Goal: Communication & Community: Answer question/provide support

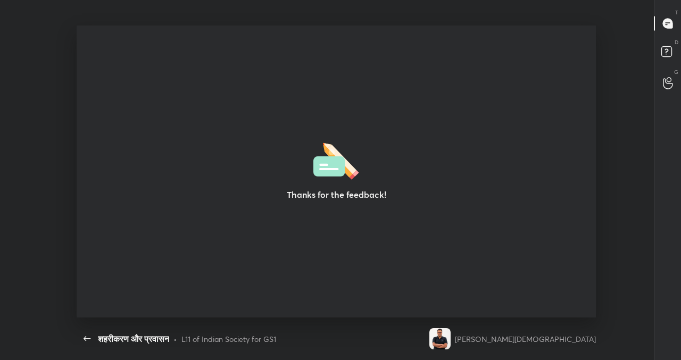
scroll to position [4, 1]
click at [88, 334] on icon "button" at bounding box center [87, 338] width 13 height 13
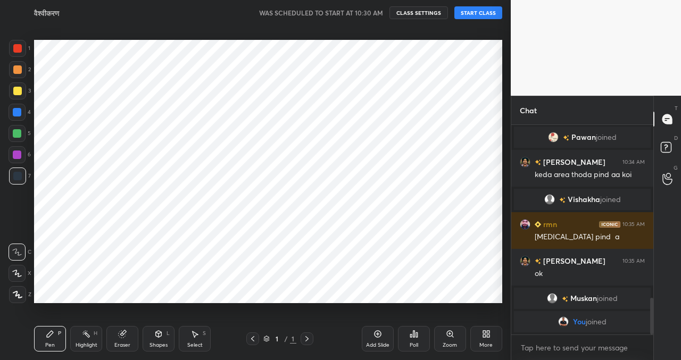
scroll to position [52887, 52711]
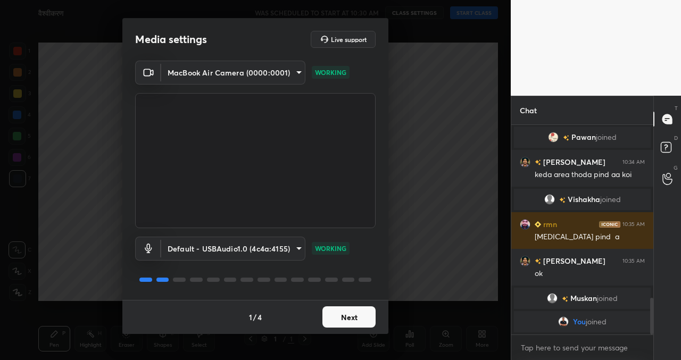
click at [334, 323] on button "Next" at bounding box center [348, 316] width 53 height 21
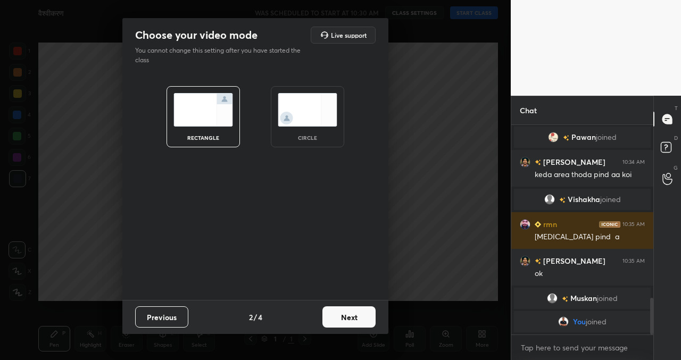
click at [334, 323] on button "Next" at bounding box center [348, 316] width 53 height 21
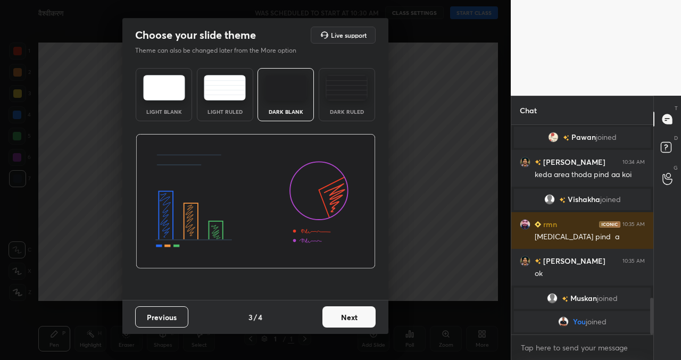
click at [334, 323] on button "Next" at bounding box center [348, 316] width 53 height 21
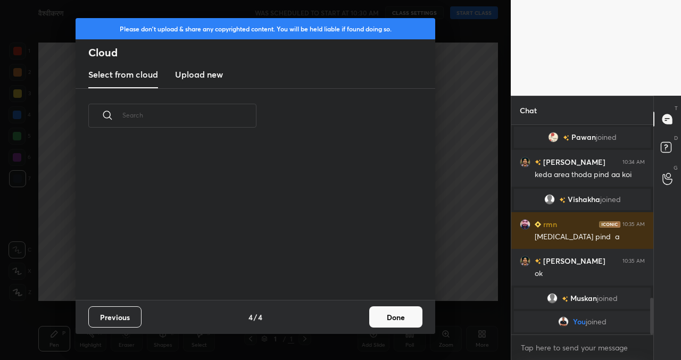
scroll to position [157, 341]
click at [378, 309] on button "Done" at bounding box center [395, 316] width 53 height 21
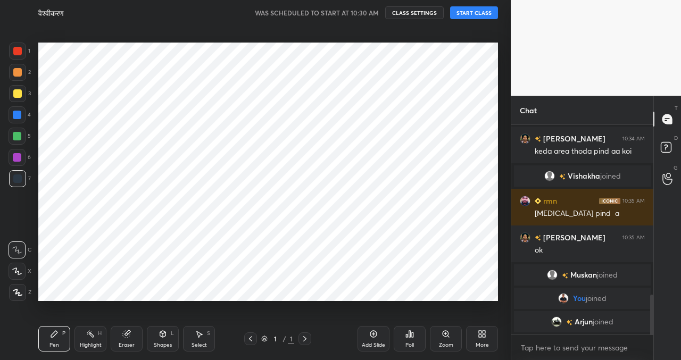
scroll to position [888, 0]
click at [481, 8] on button "START CLASS" at bounding box center [474, 12] width 48 height 13
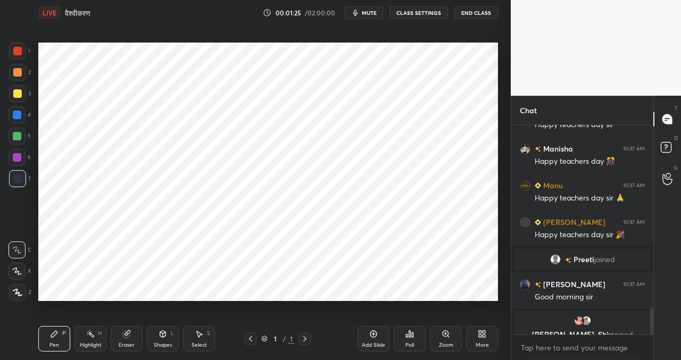
scroll to position [1462, 0]
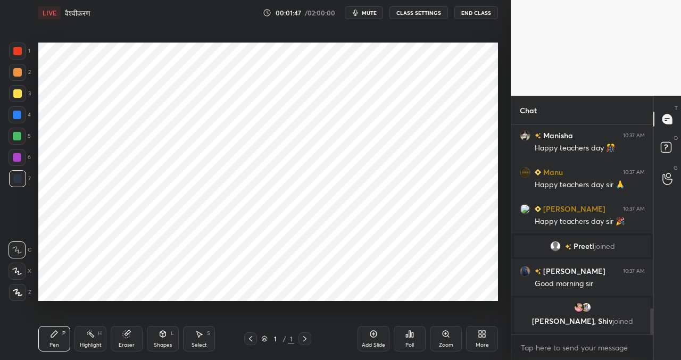
drag, startPoint x: 17, startPoint y: 299, endPoint x: 16, endPoint y: 292, distance: 6.4
click at [16, 298] on div at bounding box center [17, 292] width 17 height 17
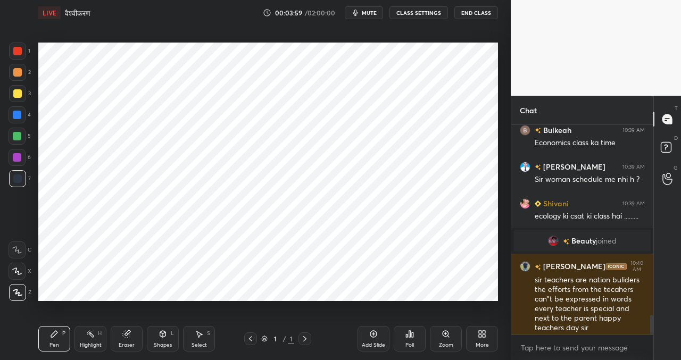
scroll to position [2024, 0]
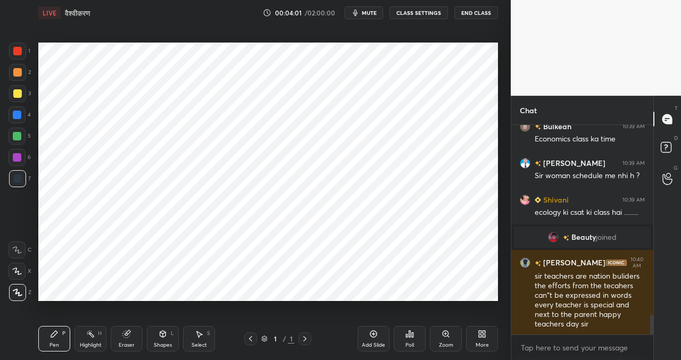
click at [374, 338] on div "Add Slide" at bounding box center [373, 339] width 32 height 26
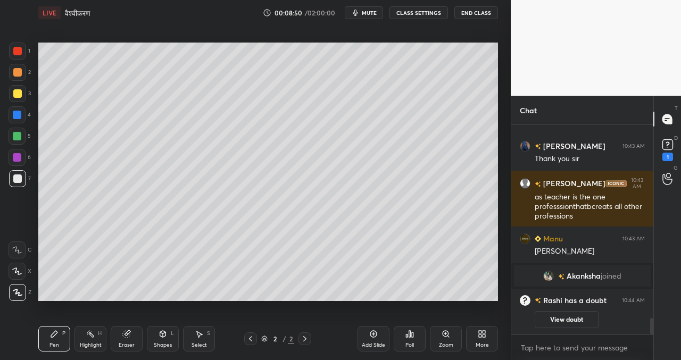
scroll to position [2440, 0]
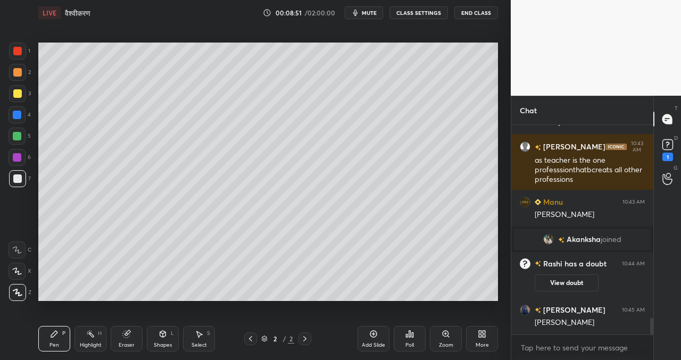
click at [571, 282] on button "View doubt" at bounding box center [566, 282] width 64 height 17
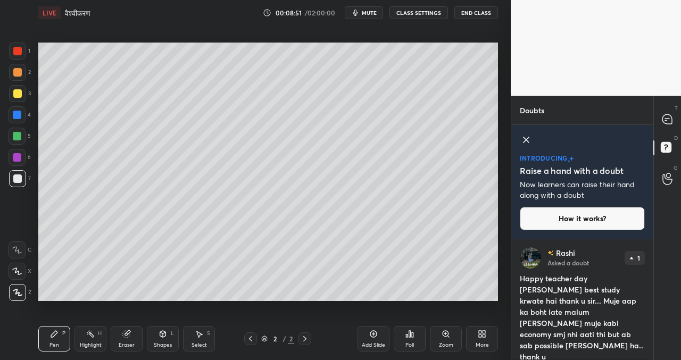
scroll to position [19, 0]
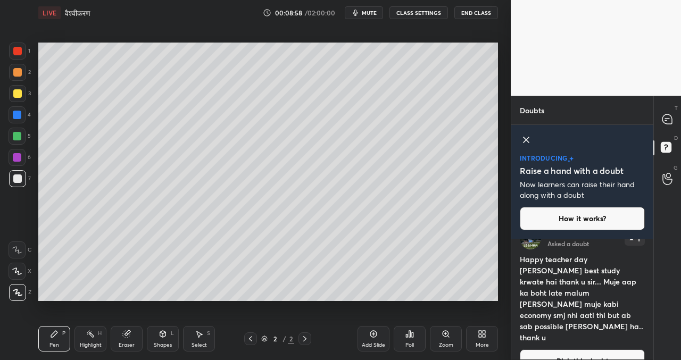
click at [586, 349] on button "Pick this doubt" at bounding box center [582, 360] width 125 height 23
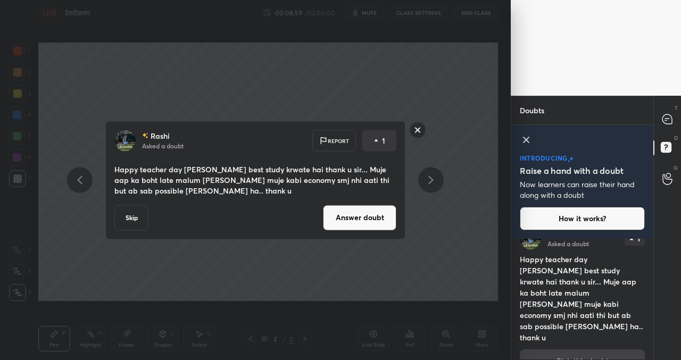
click at [369, 222] on button "Answer doubt" at bounding box center [359, 218] width 73 height 26
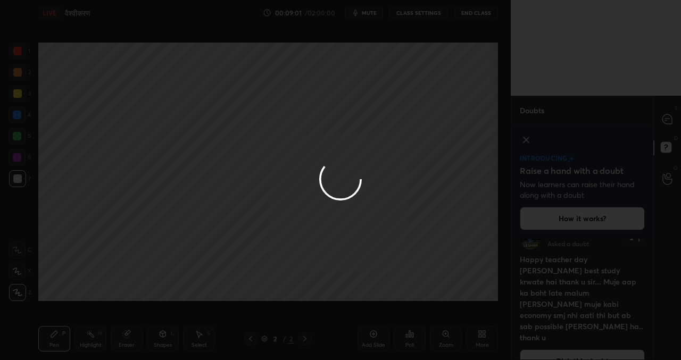
scroll to position [0, 0]
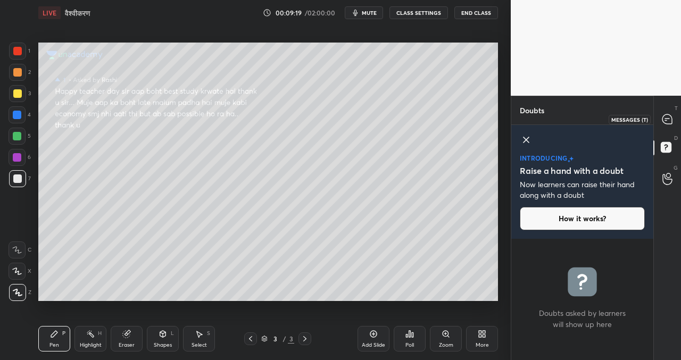
click at [666, 119] on icon at bounding box center [667, 119] width 10 height 10
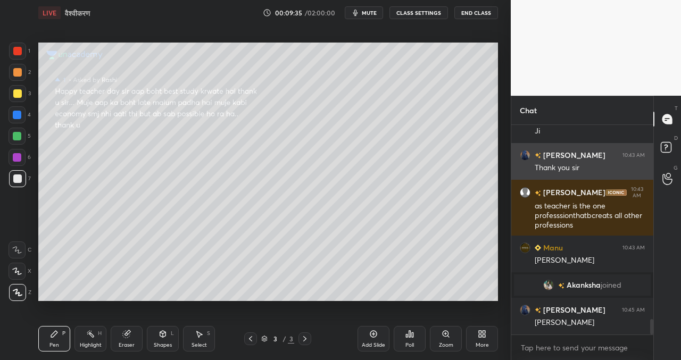
scroll to position [2651, 0]
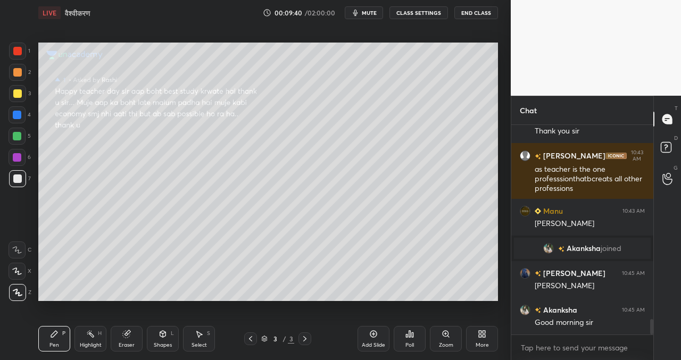
click at [375, 338] on div "Add Slide" at bounding box center [373, 339] width 32 height 26
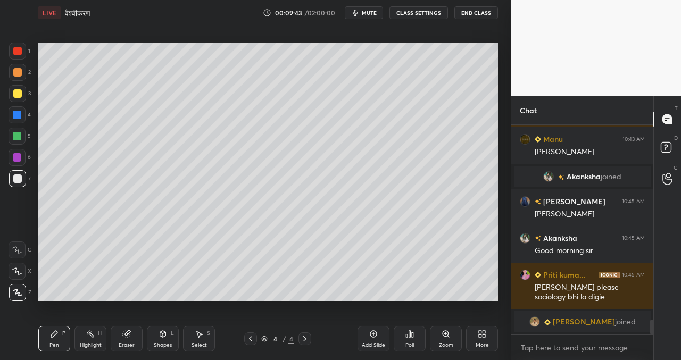
scroll to position [2520, 0]
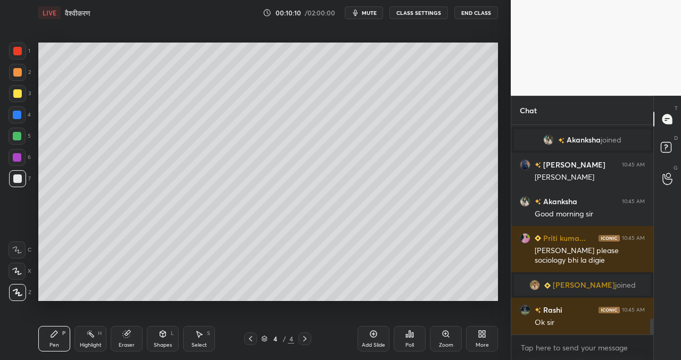
click at [483, 339] on div "More" at bounding box center [482, 339] width 32 height 26
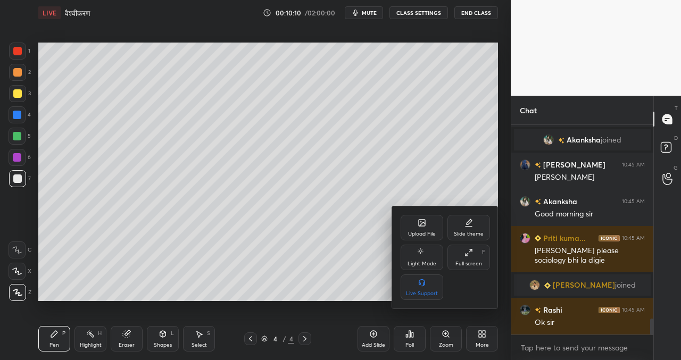
click at [421, 228] on div "Upload File" at bounding box center [421, 228] width 43 height 26
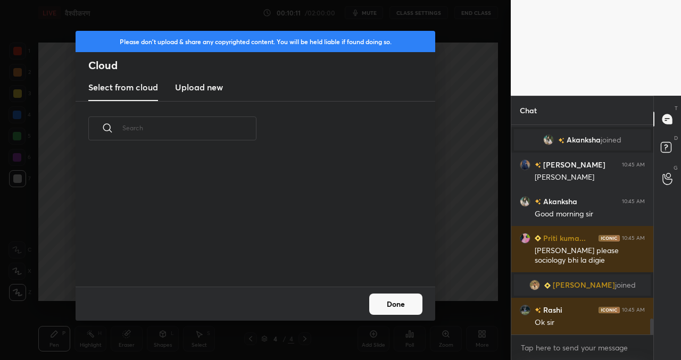
scroll to position [131, 341]
click at [200, 82] on h3 "Upload new" at bounding box center [199, 87] width 48 height 13
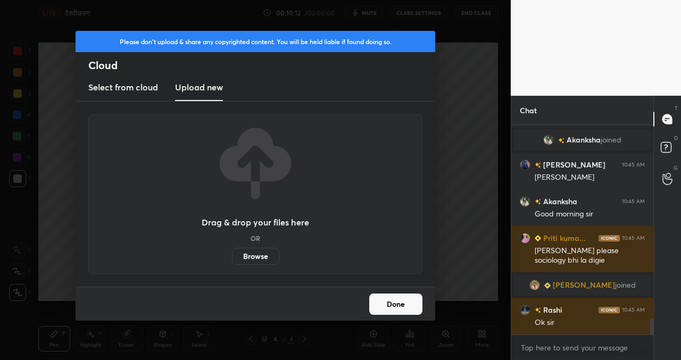
click at [253, 254] on label "Browse" at bounding box center [255, 256] width 47 height 17
click at [232, 254] on input "Browse" at bounding box center [232, 256] width 0 height 17
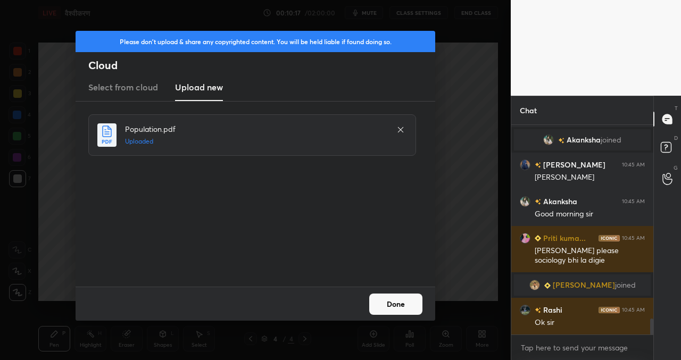
drag, startPoint x: 399, startPoint y: 303, endPoint x: 387, endPoint y: 305, distance: 12.3
click at [398, 303] on button "Done" at bounding box center [395, 304] width 53 height 21
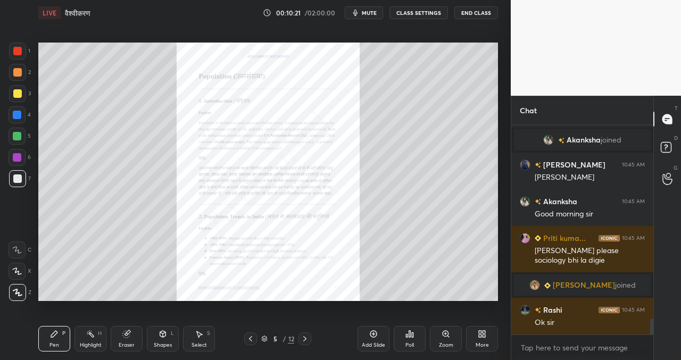
click at [304, 337] on icon at bounding box center [304, 338] width 3 height 5
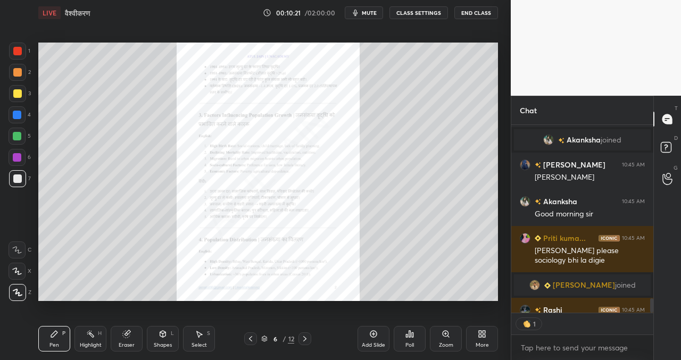
scroll to position [4, 4]
click at [304, 337] on icon at bounding box center [304, 338] width 3 height 5
click at [305, 337] on icon at bounding box center [304, 338] width 9 height 9
click at [306, 337] on icon at bounding box center [304, 338] width 9 height 9
click at [306, 336] on icon at bounding box center [304, 338] width 9 height 9
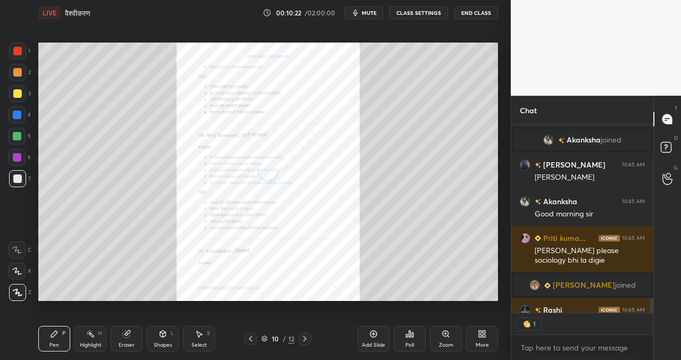
click at [307, 336] on icon at bounding box center [304, 338] width 9 height 9
click at [449, 337] on div "Zoom" at bounding box center [446, 339] width 32 height 26
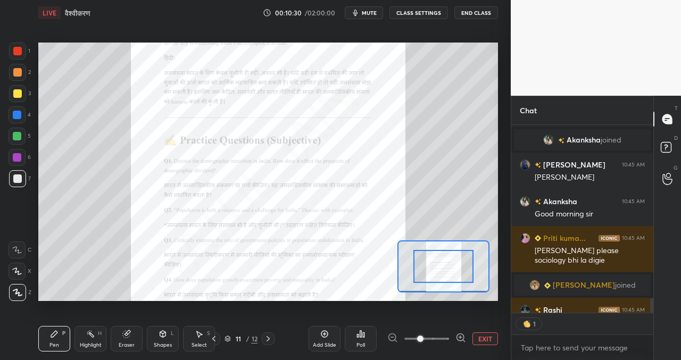
drag, startPoint x: 18, startPoint y: 47, endPoint x: 18, endPoint y: 73, distance: 26.1
click at [18, 49] on div at bounding box center [17, 51] width 9 height 9
click at [13, 245] on div at bounding box center [17, 249] width 17 height 17
type textarea "x"
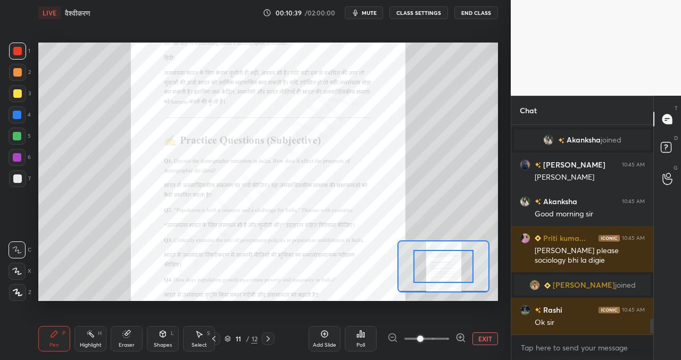
click at [266, 337] on icon at bounding box center [268, 338] width 9 height 9
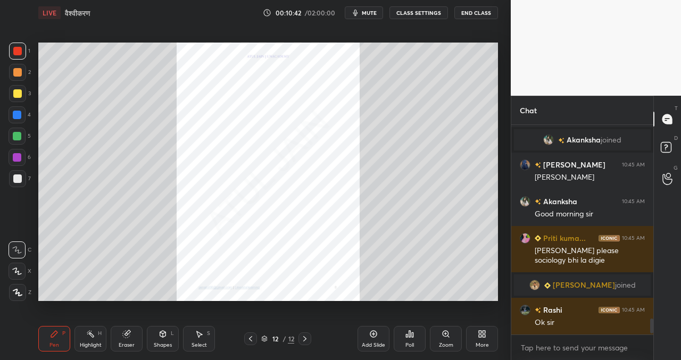
drag, startPoint x: 372, startPoint y: 335, endPoint x: 352, endPoint y: 314, distance: 29.0
click at [373, 334] on icon at bounding box center [373, 334] width 9 height 9
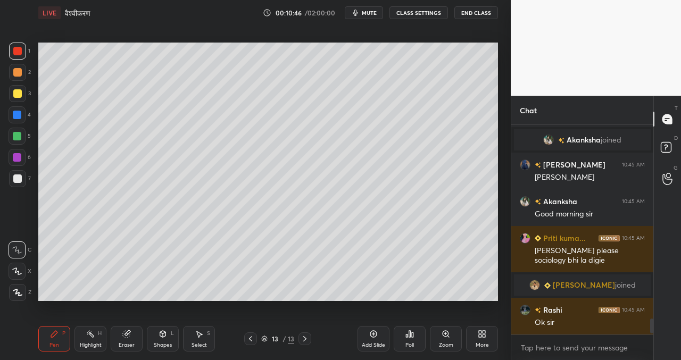
click at [16, 178] on div at bounding box center [17, 178] width 9 height 9
click at [377, 325] on div "Add Slide Poll Zoom More" at bounding box center [427, 339] width 140 height 60
drag, startPoint x: 375, startPoint y: 339, endPoint x: 369, endPoint y: 340, distance: 6.4
click at [373, 341] on div "Add Slide" at bounding box center [373, 339] width 32 height 26
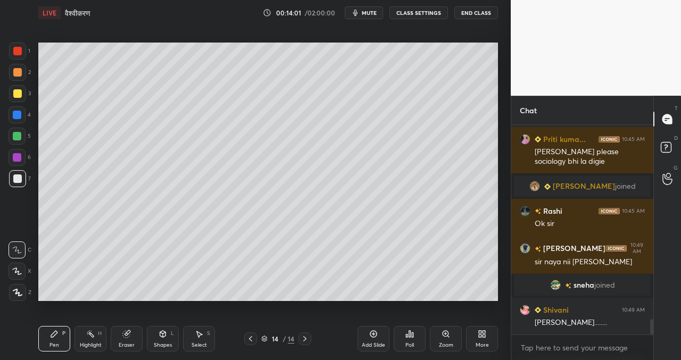
scroll to position [2625, 0]
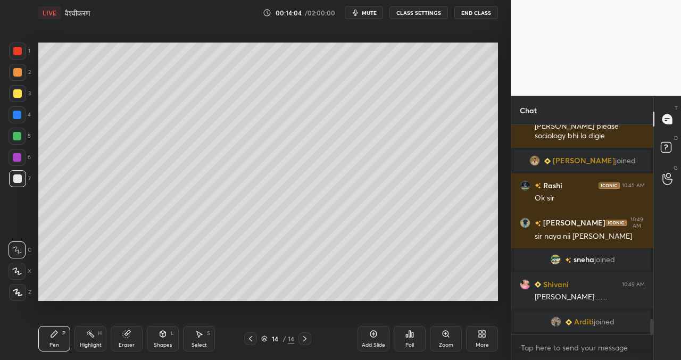
click at [467, 359] on div "LIVE वैश्वीकरण 00:14:04 / 02:00:00 mute CLASS SETTINGS End Class Setting up you…" at bounding box center [268, 180] width 468 height 360
click at [405, 278] on div "LIVE वैश्वीकरण 00:14:05 / 02:00:00 mute CLASS SETTINGS End Class Setting up you…" at bounding box center [268, 180] width 468 height 360
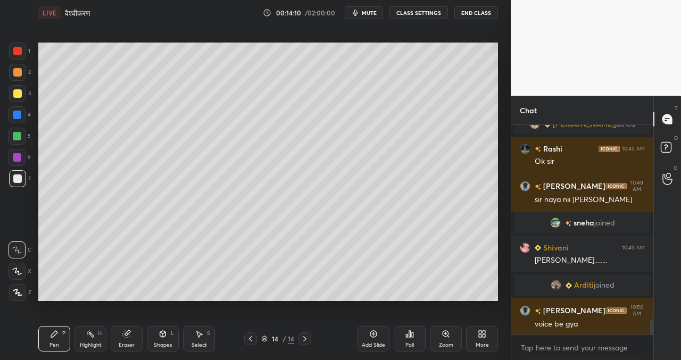
scroll to position [2594, 0]
click at [425, 9] on button "CLASS SETTINGS" at bounding box center [418, 12] width 58 height 13
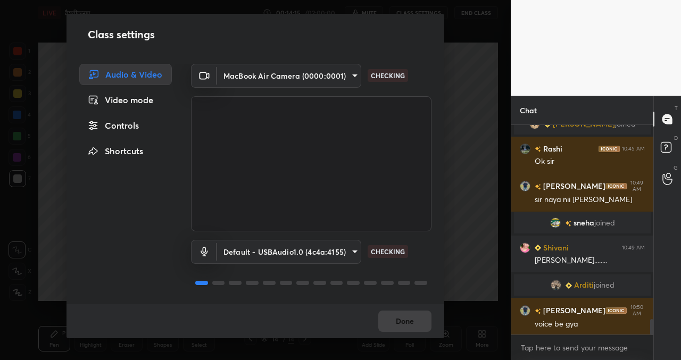
click at [116, 97] on div "Video mode" at bounding box center [125, 99] width 93 height 21
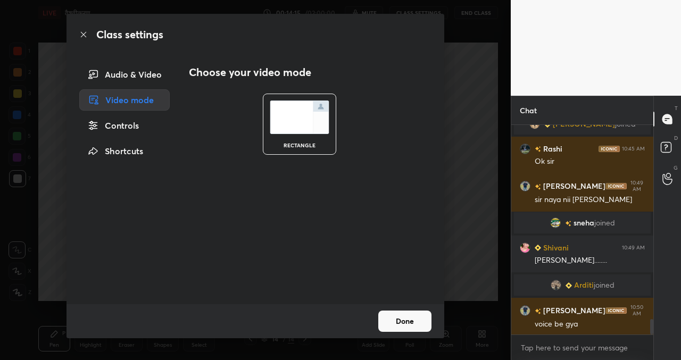
scroll to position [2631, 0]
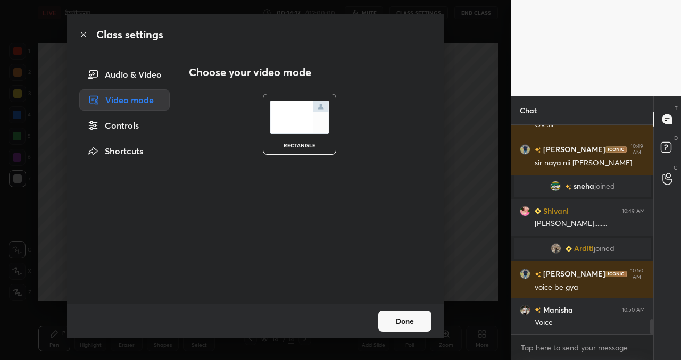
click at [136, 123] on div "Controls" at bounding box center [124, 125] width 90 height 21
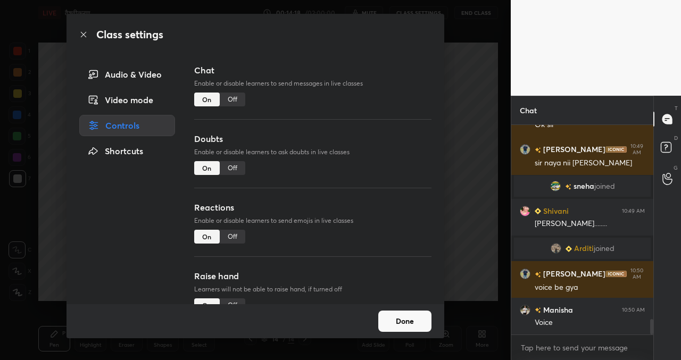
click at [138, 82] on div "Audio & Video" at bounding box center [127, 74] width 96 height 21
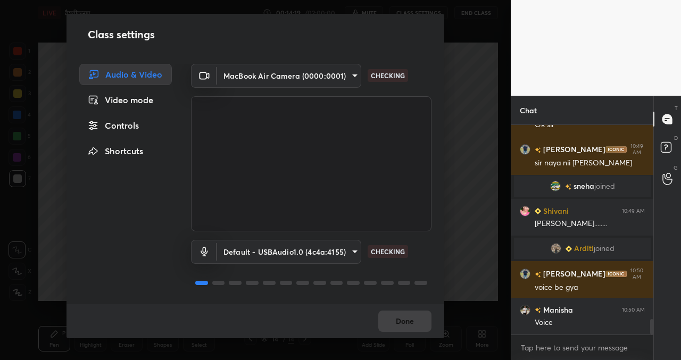
click at [255, 253] on body "1 2 3 4 5 6 7 C X Z C X Z E E Erase all H H LIVE वैश्वीकरण 00:14:19 / 02:00:00 …" at bounding box center [340, 180] width 681 height 360
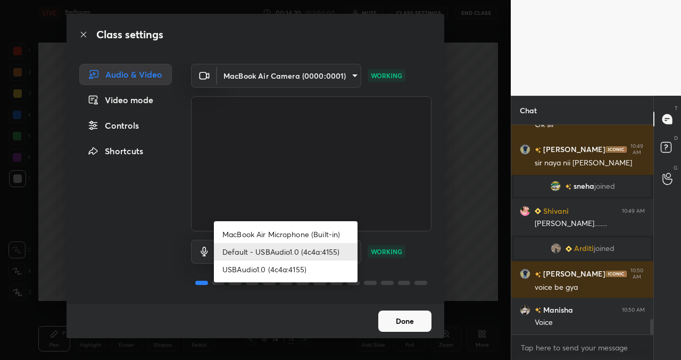
click at [253, 255] on li "Default - USBAudio1.0 (4c4a:4155)" at bounding box center [286, 252] width 144 height 18
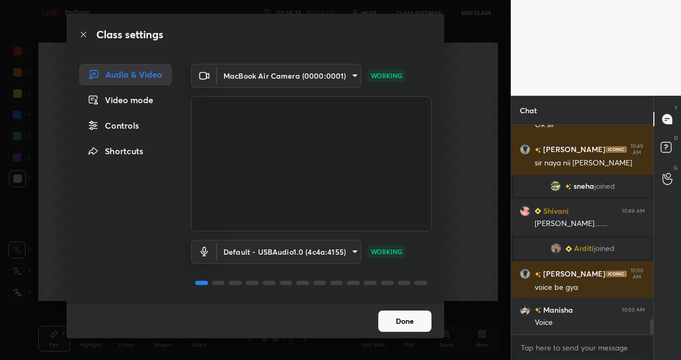
click at [390, 329] on button "Done" at bounding box center [404, 321] width 53 height 21
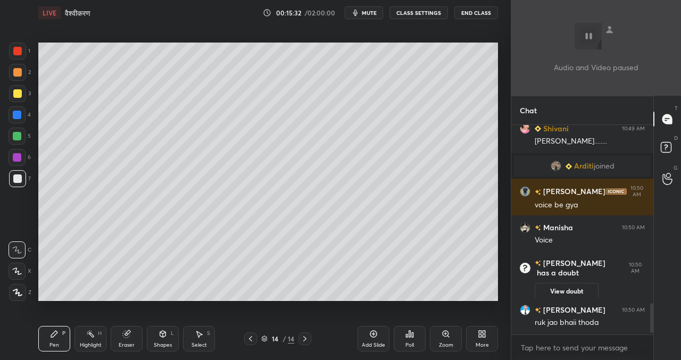
scroll to position [1252, 0]
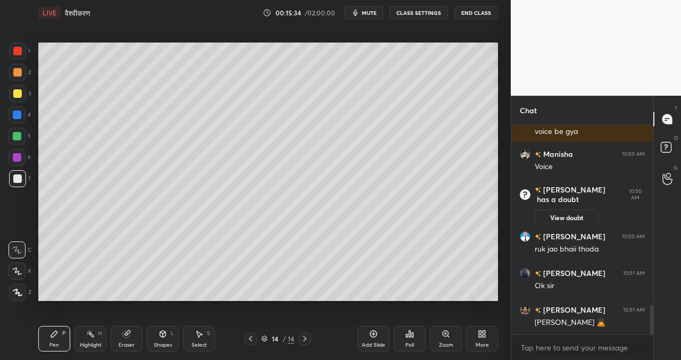
click at [36, 270] on div "Setting up your live class Poll for secs No correct answer Start poll" at bounding box center [268, 172] width 468 height 292
click at [0, 359] on div "1 2 3 4 5 6 7 C X Z C X Z E E Erase all H H LIVE वैश्वीकरण 00:15:34 / 02:00:00 …" at bounding box center [251, 180] width 502 height 360
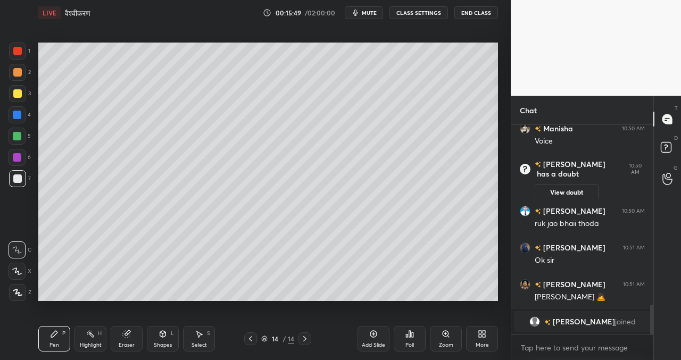
click at [439, 9] on button "CLASS SETTINGS" at bounding box center [418, 12] width 58 height 13
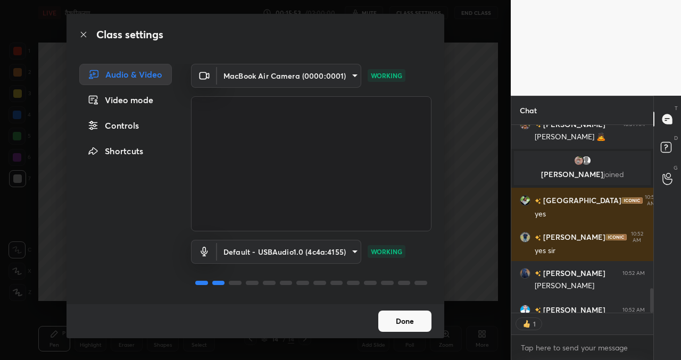
scroll to position [4, 4]
click at [411, 330] on button "Done" at bounding box center [404, 321] width 53 height 21
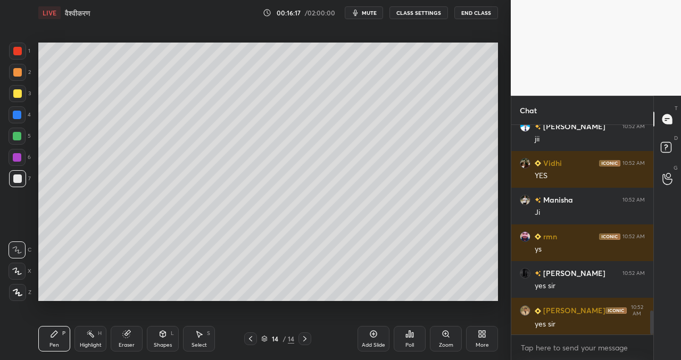
scroll to position [1609, 0]
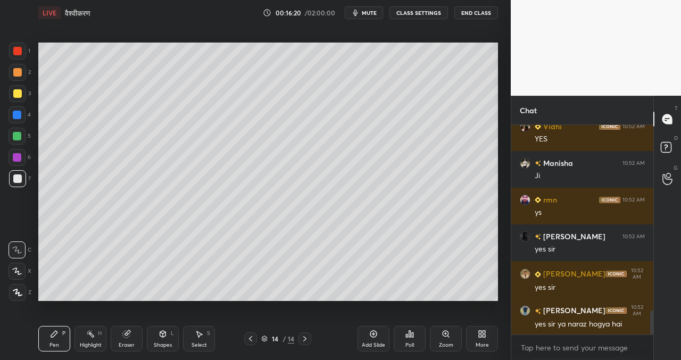
click at [256, 339] on div "14 / 14" at bounding box center [277, 338] width 67 height 13
click at [253, 340] on icon at bounding box center [250, 338] width 9 height 9
click at [250, 340] on icon at bounding box center [250, 338] width 9 height 9
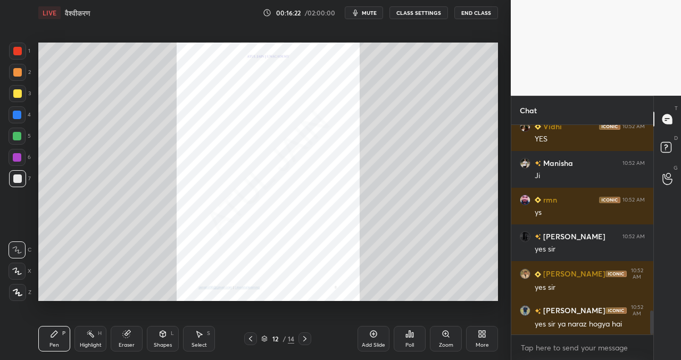
click at [251, 339] on icon at bounding box center [250, 338] width 9 height 9
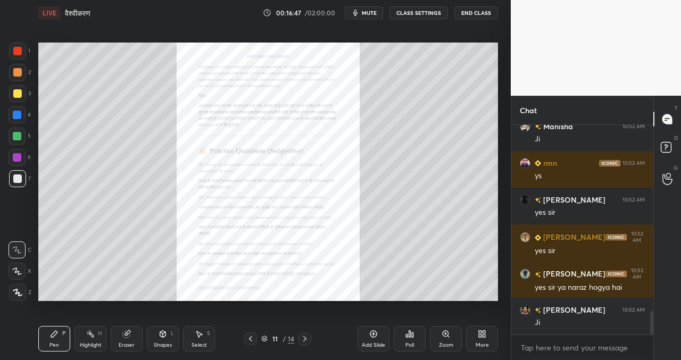
scroll to position [1671, 0]
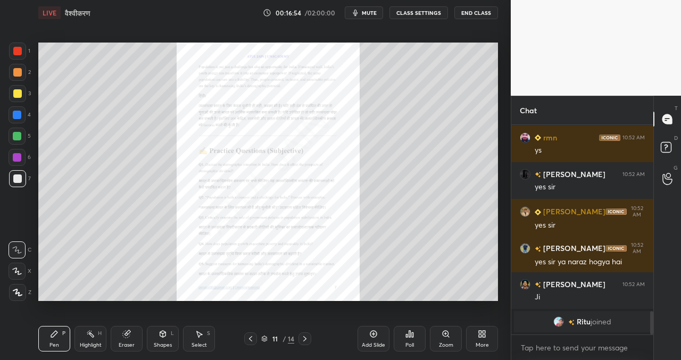
click at [448, 332] on icon at bounding box center [445, 334] width 9 height 9
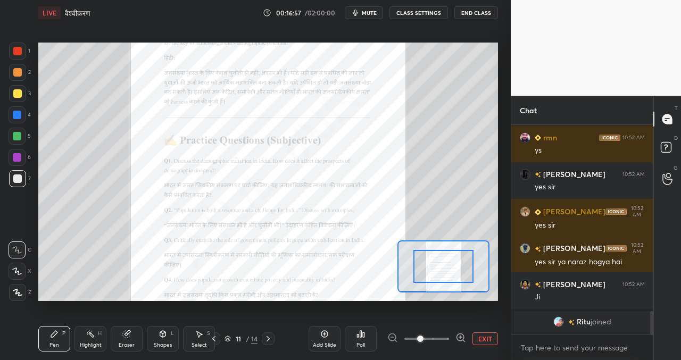
click at [423, 337] on span at bounding box center [420, 339] width 6 height 6
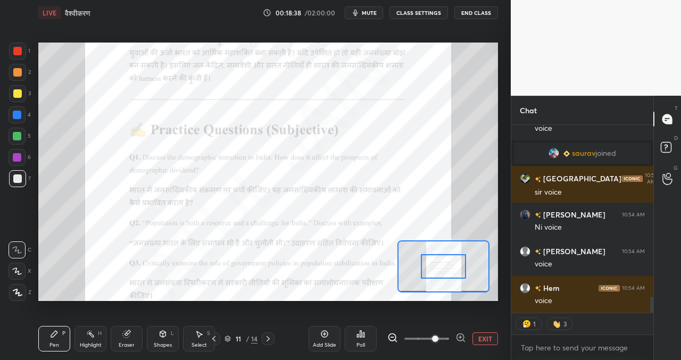
scroll to position [2040, 0]
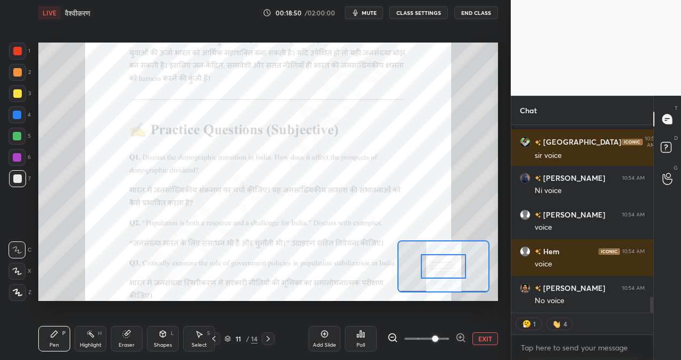
type textarea "x"
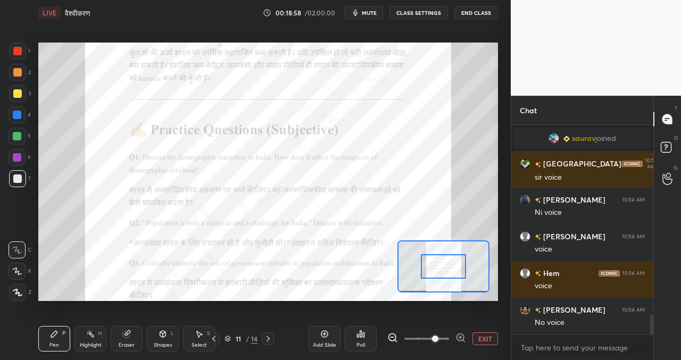
scroll to position [2055, 0]
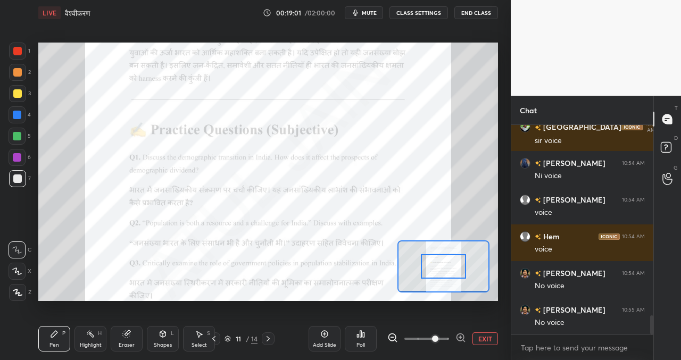
click at [426, 15] on button "CLASS SETTINGS" at bounding box center [418, 12] width 58 height 13
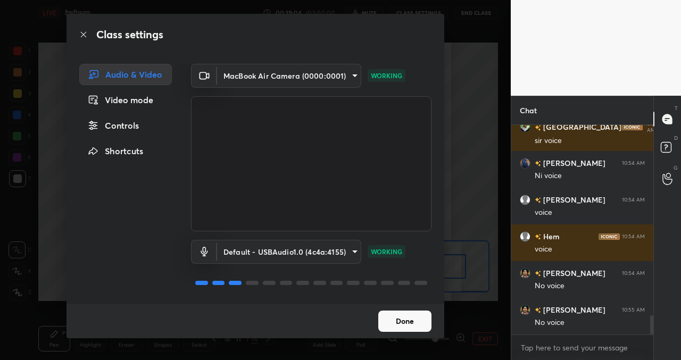
click at [272, 253] on body "1 2 3 4 5 6 7 C X Z C X Z E E Erase all H H LIVE वैश्वीकरण 00:19:04 / 02:00:00 …" at bounding box center [340, 180] width 681 height 360
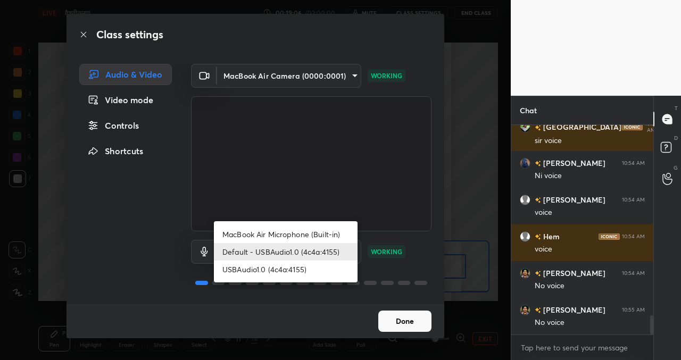
click at [402, 318] on div at bounding box center [340, 180] width 681 height 360
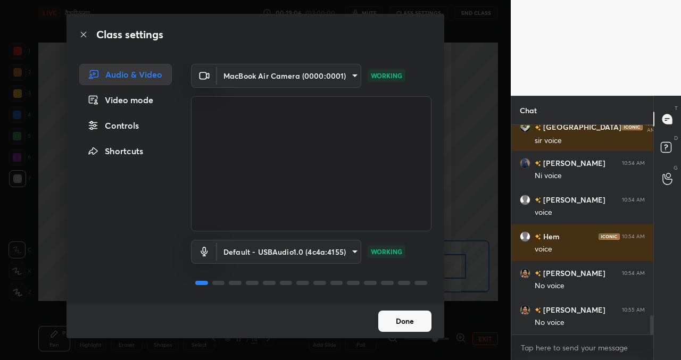
click at [402, 318] on button "Done" at bounding box center [404, 321] width 53 height 21
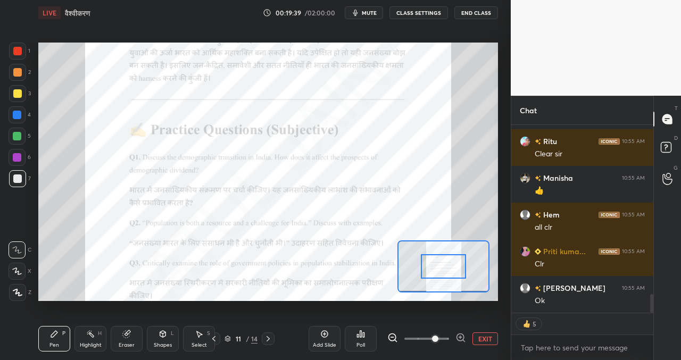
scroll to position [1675, 0]
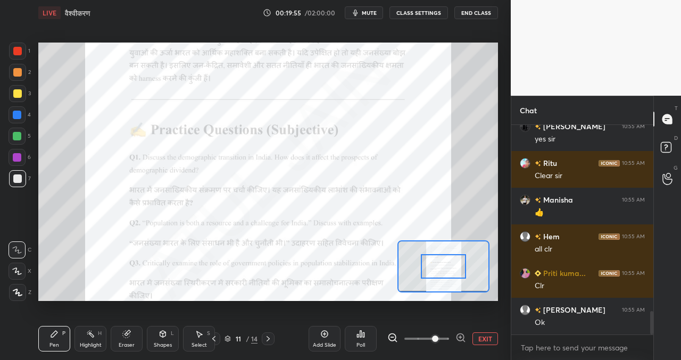
click at [18, 54] on div at bounding box center [17, 51] width 9 height 9
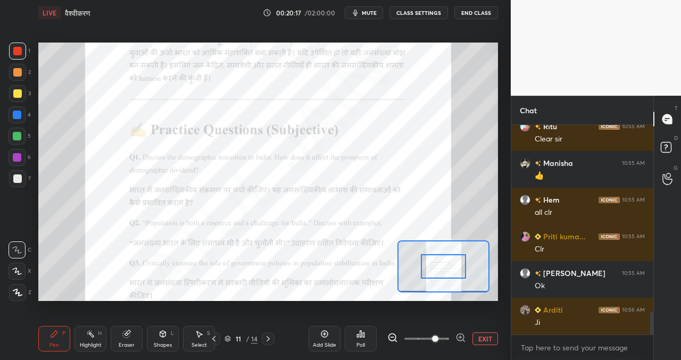
scroll to position [1722, 0]
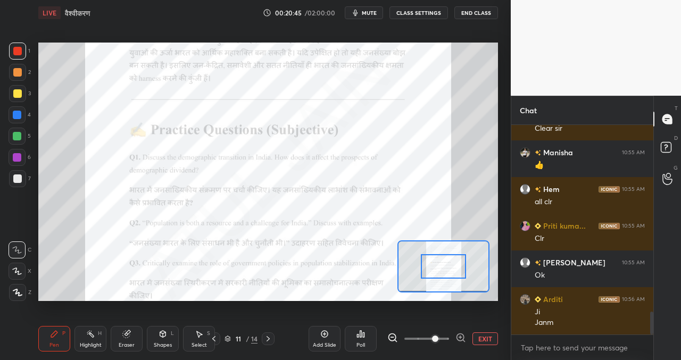
click at [271, 344] on div "Pen P Highlight H Eraser Shapes L Select S 11 / 14 Add Slide Poll EXIT" at bounding box center [267, 338] width 459 height 43
click at [270, 341] on icon at bounding box center [268, 338] width 9 height 9
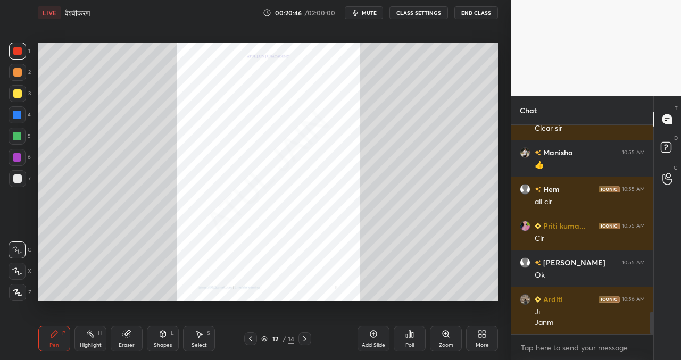
click at [270, 340] on div "12" at bounding box center [275, 339] width 11 height 6
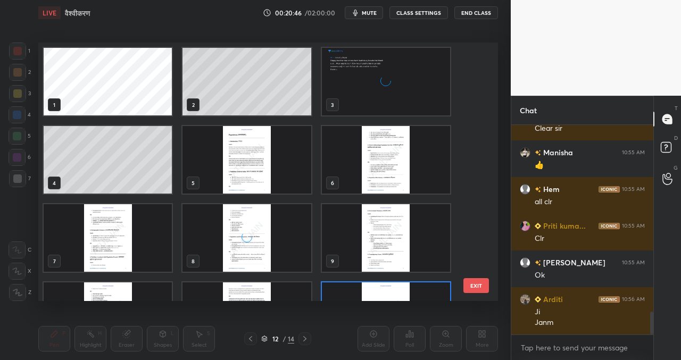
scroll to position [255, 454]
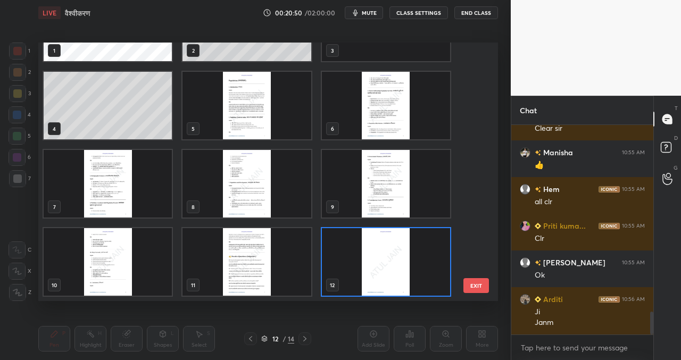
click at [480, 183] on div "1 2 3 4 5 6 7 8 9 10 11 12 13 14 EXIT" at bounding box center [267, 172] width 459 height 258
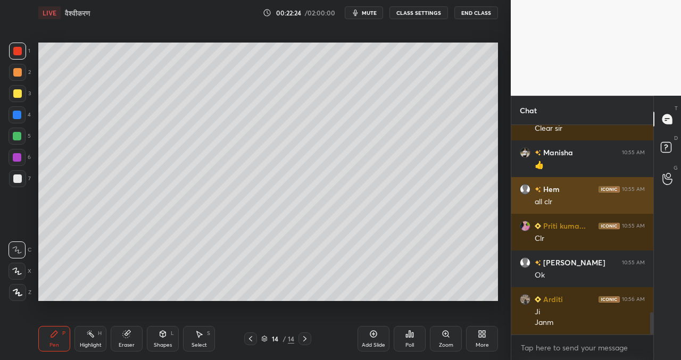
scroll to position [1759, 0]
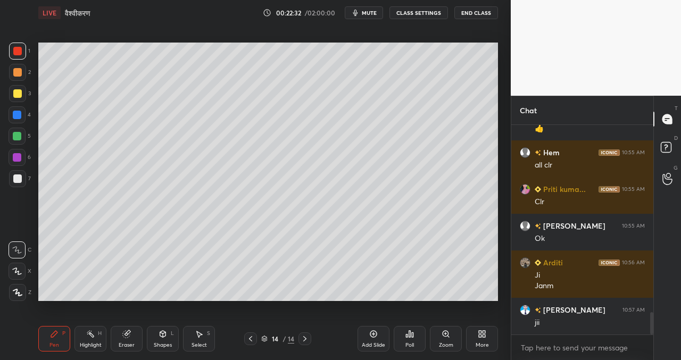
drag, startPoint x: 304, startPoint y: 338, endPoint x: 312, endPoint y: 341, distance: 8.1
click at [304, 338] on icon at bounding box center [304, 338] width 9 height 9
drag, startPoint x: 379, startPoint y: 341, endPoint x: 369, endPoint y: 324, distance: 19.1
click at [379, 340] on div "Add Slide" at bounding box center [373, 339] width 32 height 26
click at [14, 89] on div at bounding box center [17, 93] width 9 height 9
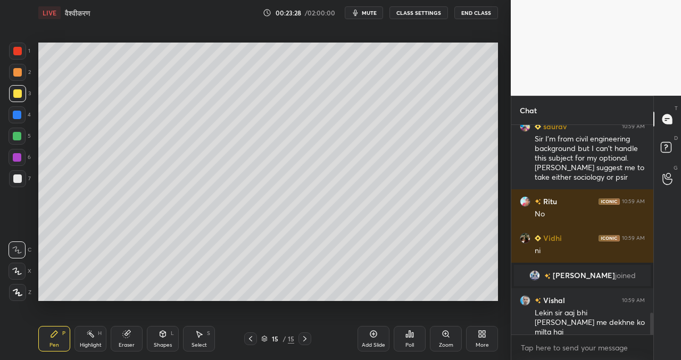
scroll to position [1801, 0]
click at [117, 306] on div "Setting up your live class Poll for secs No correct answer Start poll" at bounding box center [268, 172] width 468 height 292
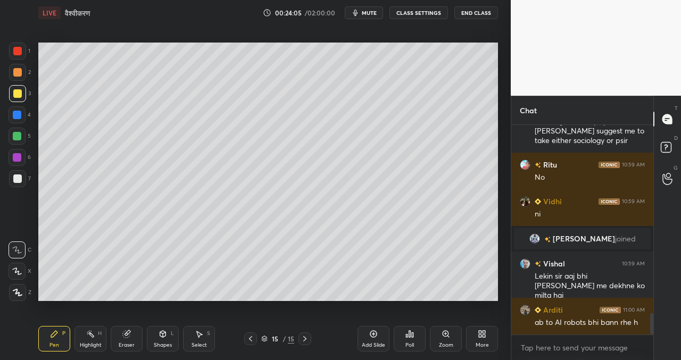
click at [270, 340] on div "15" at bounding box center [275, 339] width 11 height 6
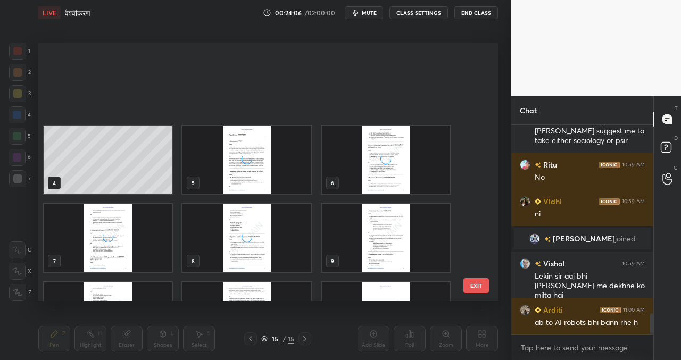
scroll to position [255, 454]
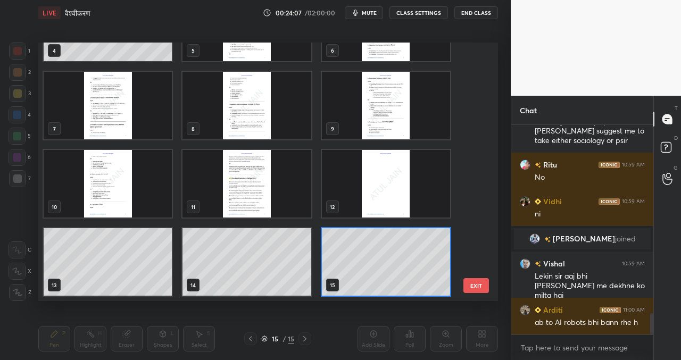
click at [255, 188] on img "grid" at bounding box center [246, 184] width 128 height 68
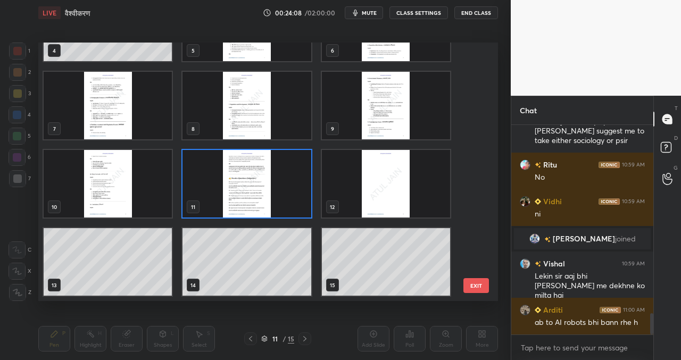
click at [260, 194] on img "grid" at bounding box center [246, 184] width 128 height 68
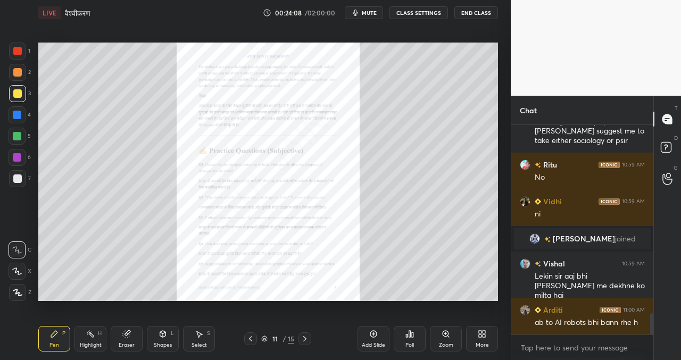
click at [260, 194] on img "grid" at bounding box center [246, 184] width 128 height 68
click at [309, 337] on div at bounding box center [304, 338] width 13 height 13
click at [307, 339] on icon at bounding box center [304, 338] width 9 height 9
click at [310, 337] on div at bounding box center [304, 338] width 13 height 13
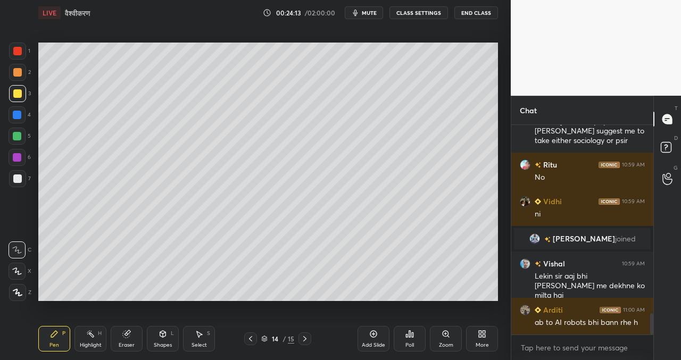
click at [309, 336] on div at bounding box center [304, 338] width 13 height 13
click at [309, 334] on div at bounding box center [304, 338] width 13 height 13
drag, startPoint x: 383, startPoint y: 341, endPoint x: 379, endPoint y: 328, distance: 14.0
click at [383, 338] on div "Add Slide" at bounding box center [373, 339] width 32 height 26
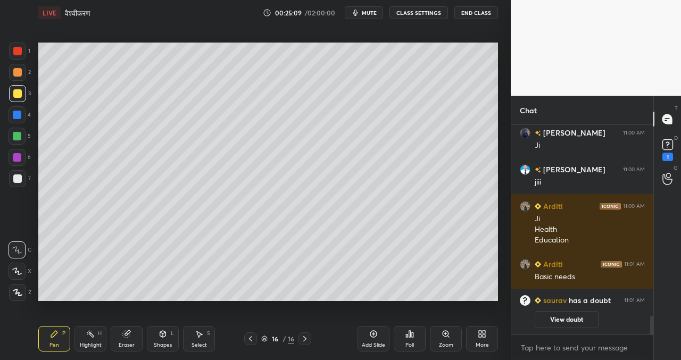
scroll to position [2081, 0]
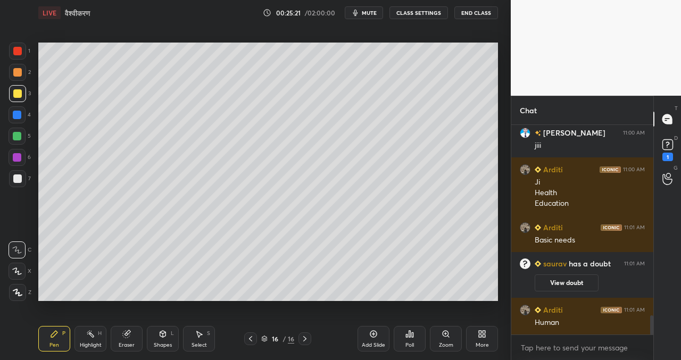
click at [265, 338] on icon at bounding box center [264, 337] width 5 height 3
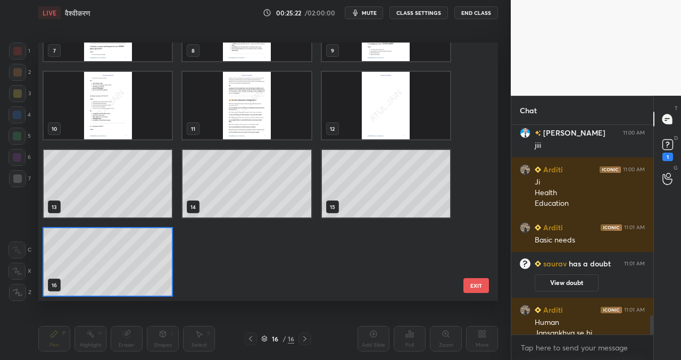
scroll to position [2092, 0]
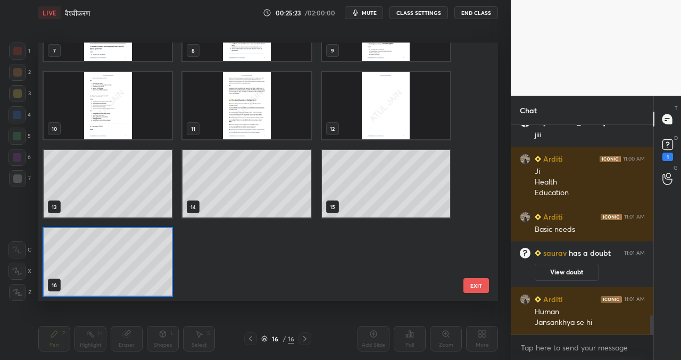
click at [248, 103] on img "grid" at bounding box center [246, 106] width 128 height 68
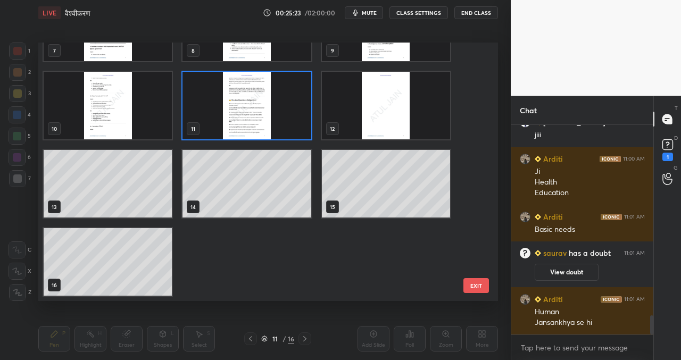
click at [250, 118] on img "grid" at bounding box center [246, 106] width 128 height 68
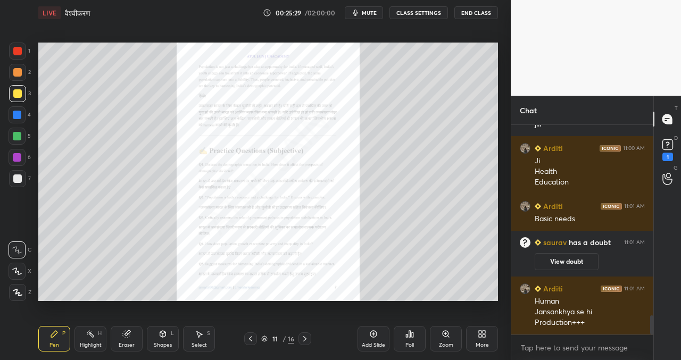
scroll to position [2148, 0]
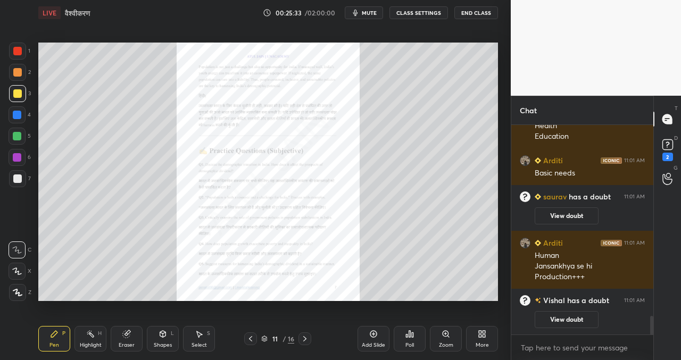
click at [269, 339] on div "11 / 16" at bounding box center [277, 339] width 33 height 10
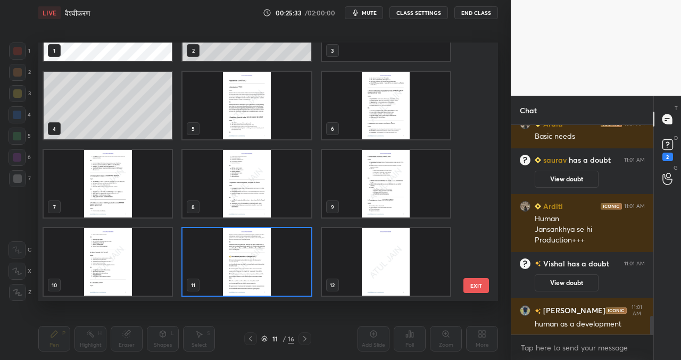
scroll to position [2144, 0]
drag, startPoint x: 483, startPoint y: 169, endPoint x: 477, endPoint y: 172, distance: 7.1
click at [483, 170] on div "1 2 3 4 5 6 7 8 9 10 11 12 13 14 15 EXIT" at bounding box center [267, 172] width 459 height 258
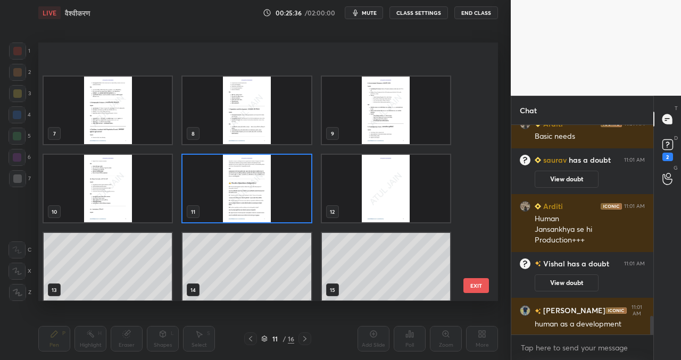
scroll to position [211, 0]
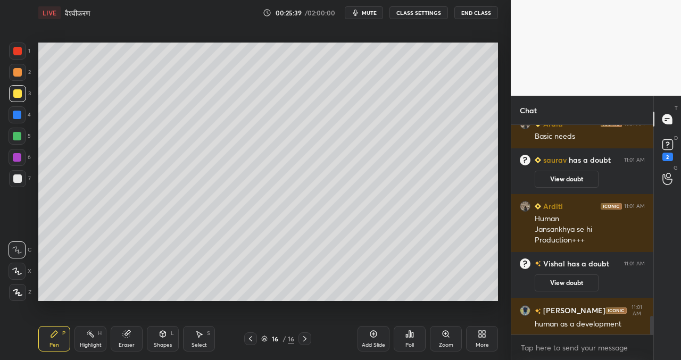
click at [373, 334] on icon at bounding box center [373, 333] width 3 height 3
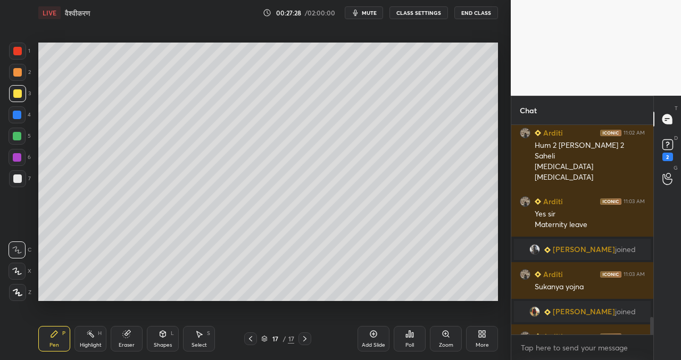
scroll to position [2295, 0]
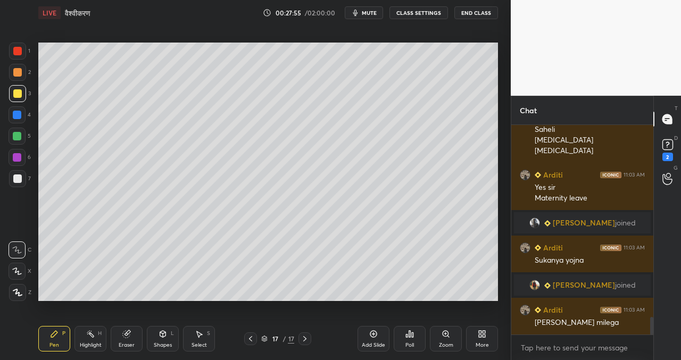
drag, startPoint x: 379, startPoint y: 337, endPoint x: 373, endPoint y: 334, distance: 6.9
click at [377, 337] on div "Add Slide" at bounding box center [373, 339] width 32 height 26
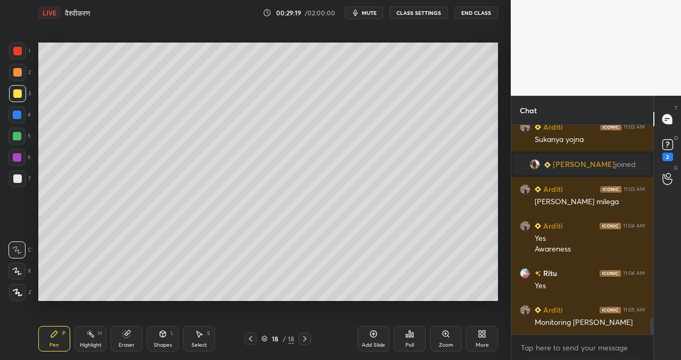
scroll to position [2453, 0]
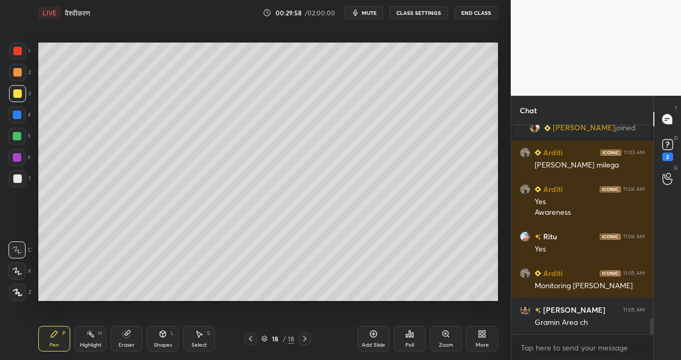
click at [375, 336] on icon at bounding box center [373, 334] width 9 height 9
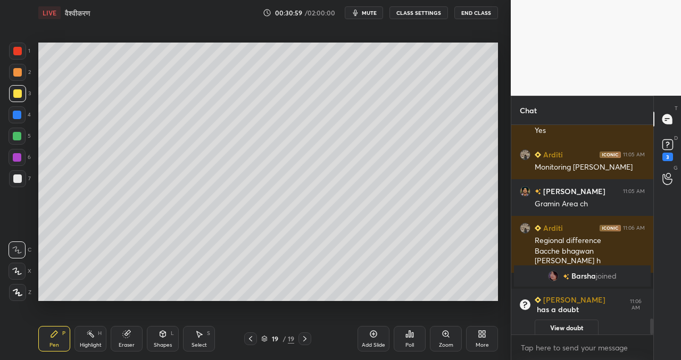
scroll to position [2569, 0]
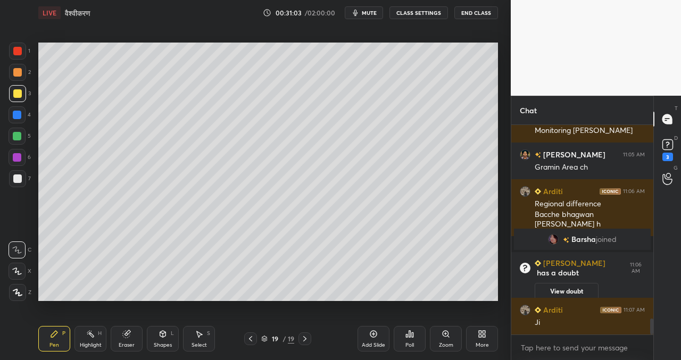
click at [273, 337] on div "19" at bounding box center [275, 339] width 11 height 6
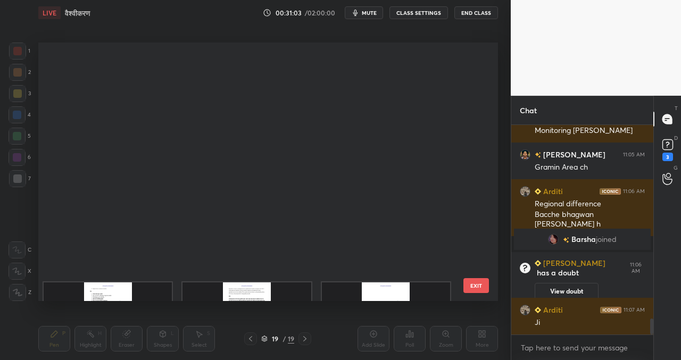
scroll to position [255, 454]
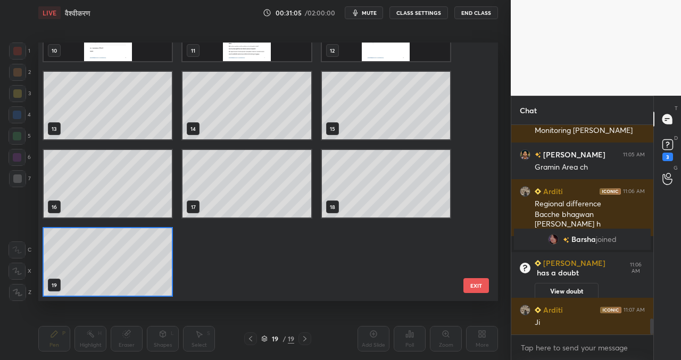
click at [254, 49] on img "grid" at bounding box center [246, 28] width 128 height 68
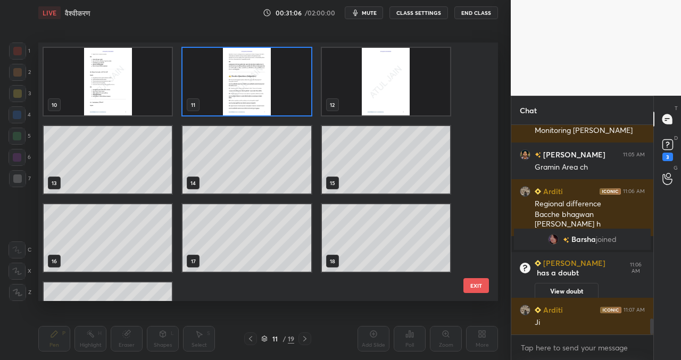
click at [253, 92] on img "grid" at bounding box center [246, 82] width 128 height 68
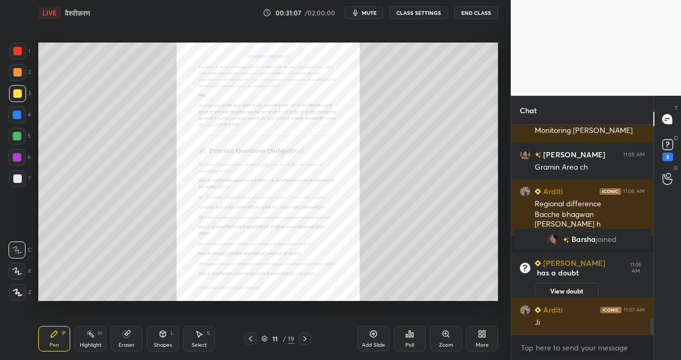
drag, startPoint x: 254, startPoint y: 93, endPoint x: 247, endPoint y: 99, distance: 9.0
click at [254, 93] on img "grid" at bounding box center [246, 82] width 128 height 68
click at [272, 339] on div "11" at bounding box center [275, 339] width 11 height 6
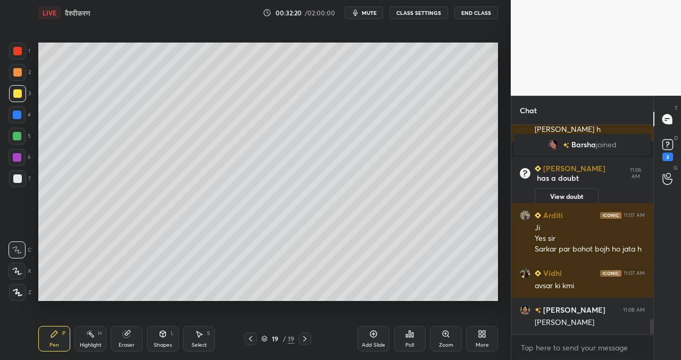
scroll to position [2700, 0]
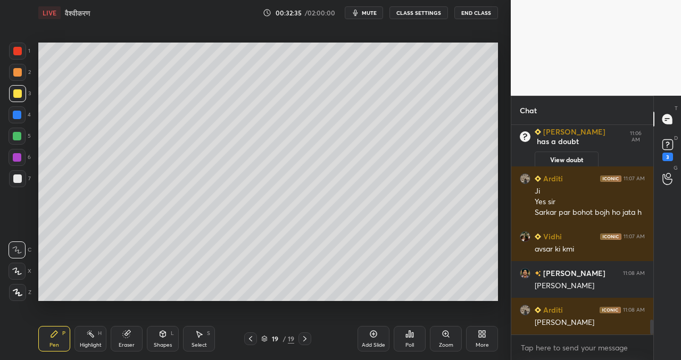
click at [270, 338] on div "19" at bounding box center [275, 339] width 11 height 6
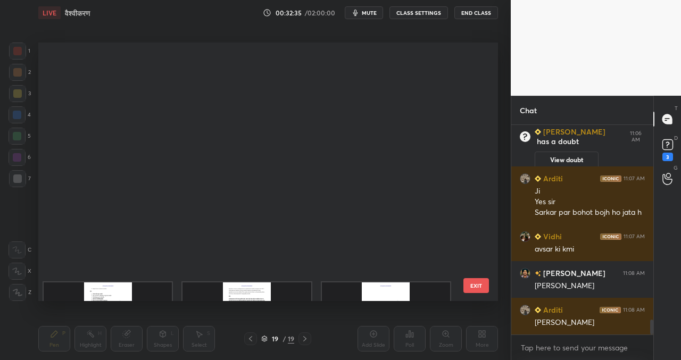
scroll to position [255, 454]
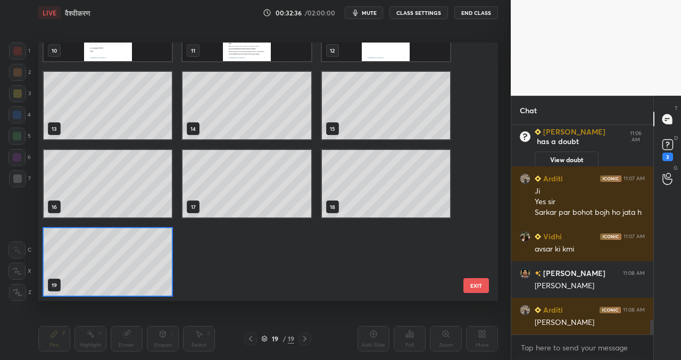
click at [257, 51] on img "grid" at bounding box center [246, 28] width 128 height 68
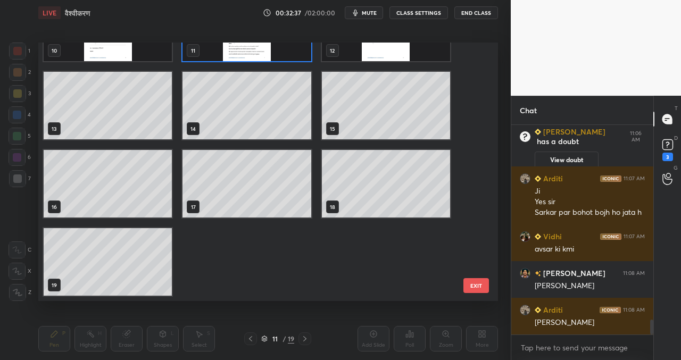
scroll to position [235, 0]
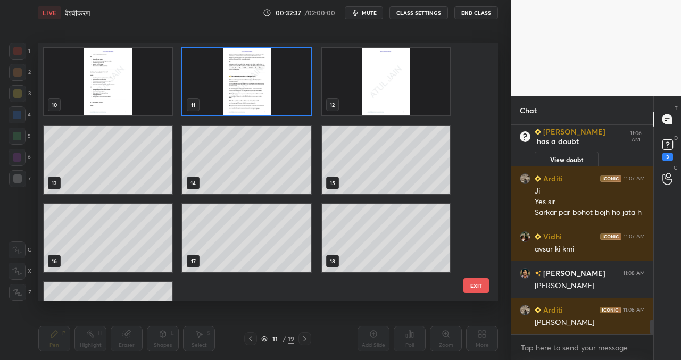
drag, startPoint x: 256, startPoint y: 51, endPoint x: 252, endPoint y: 55, distance: 6.4
click at [256, 51] on img "grid" at bounding box center [246, 82] width 128 height 68
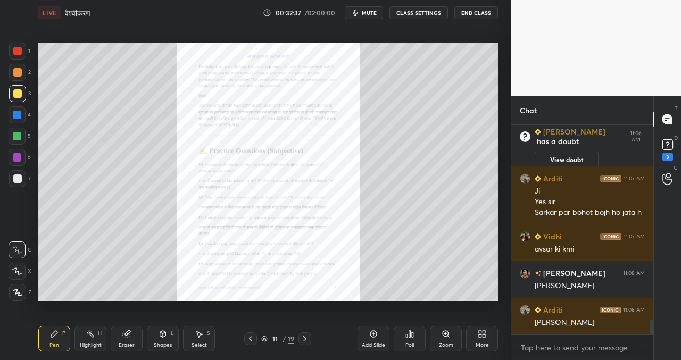
scroll to position [2726, 0]
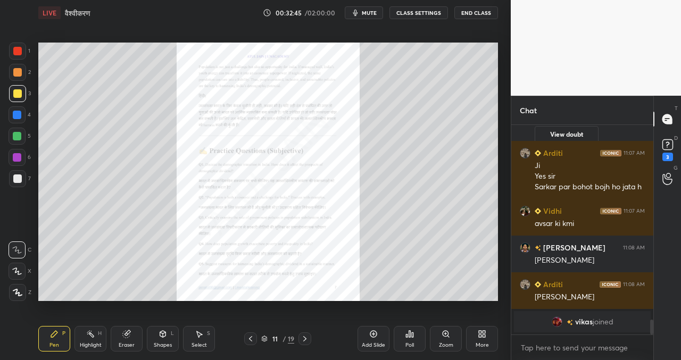
drag, startPoint x: 275, startPoint y: 339, endPoint x: 277, endPoint y: 331, distance: 8.8
click at [274, 340] on div "11" at bounding box center [275, 339] width 11 height 6
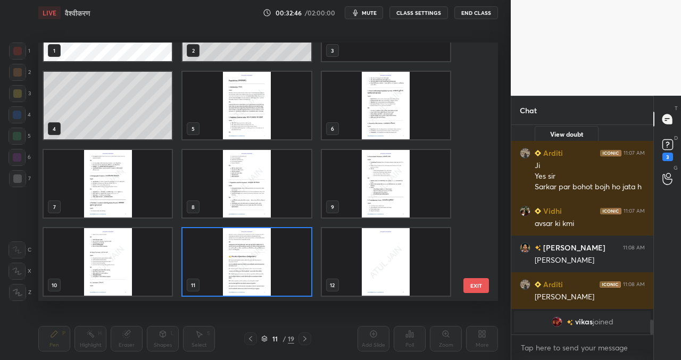
scroll to position [255, 454]
drag, startPoint x: 480, startPoint y: 162, endPoint x: 472, endPoint y: 219, distance: 57.4
click at [471, 227] on div "1 2 3 4 5 6 7 8 9 10 11 12 13 14 15 EXIT" at bounding box center [267, 172] width 459 height 258
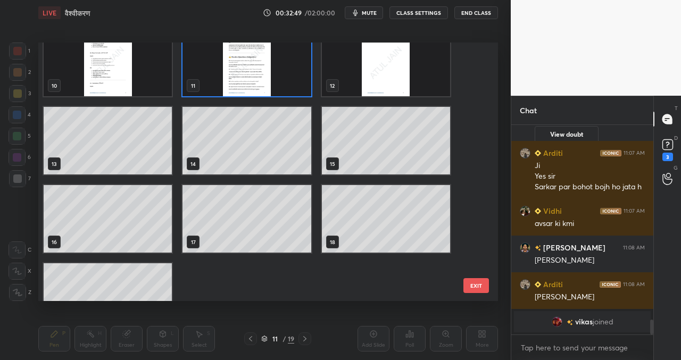
scroll to position [289, 0]
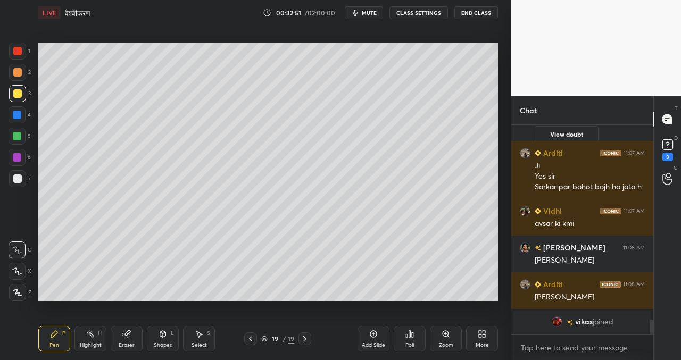
drag, startPoint x: 375, startPoint y: 338, endPoint x: 362, endPoint y: 328, distance: 17.0
click at [375, 338] on div "Add Slide" at bounding box center [373, 339] width 32 height 26
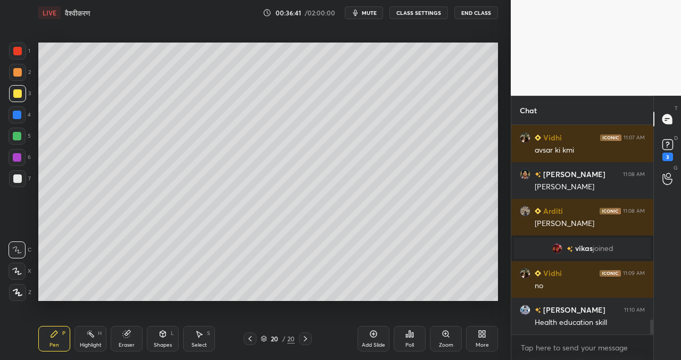
scroll to position [2695, 0]
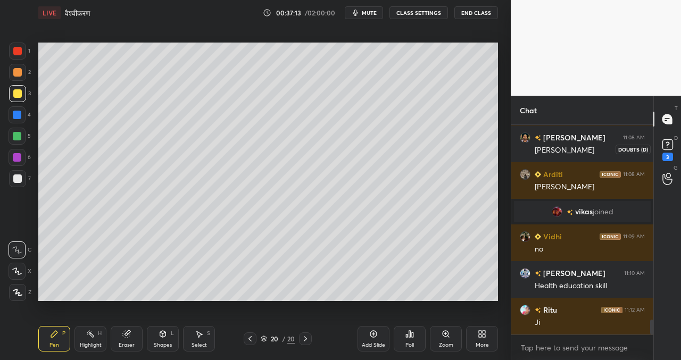
click at [671, 145] on rect at bounding box center [667, 145] width 10 height 10
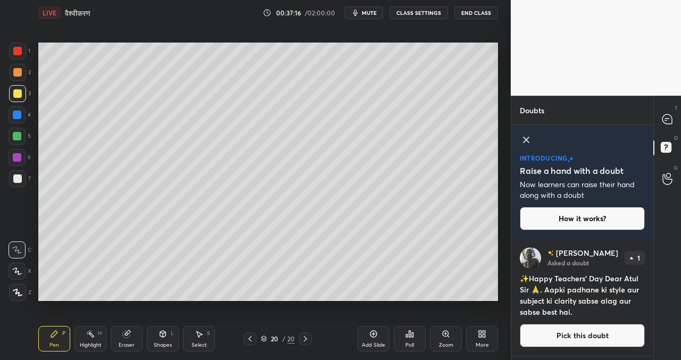
click at [525, 142] on icon at bounding box center [526, 139] width 13 height 13
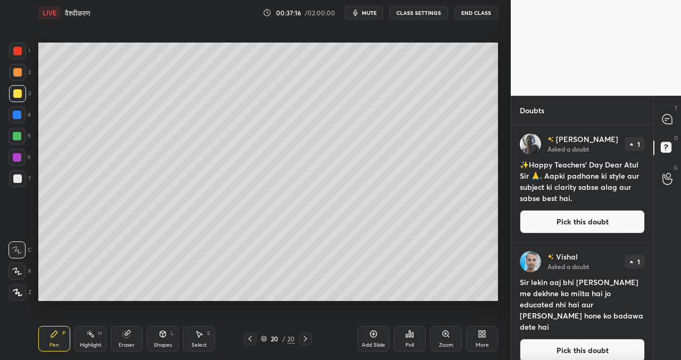
scroll to position [232, 139]
click at [582, 223] on button "Pick this doubt" at bounding box center [582, 221] width 125 height 23
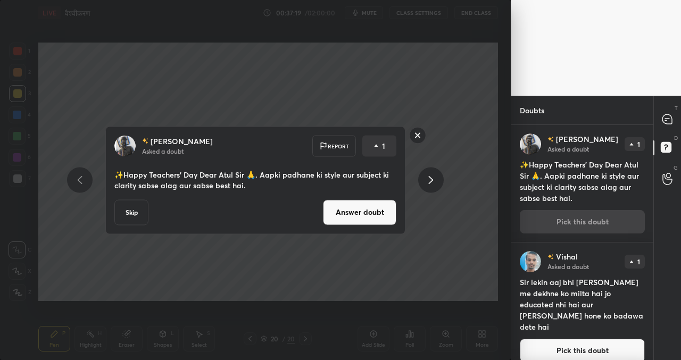
click at [367, 210] on button "Answer doubt" at bounding box center [359, 212] width 73 height 26
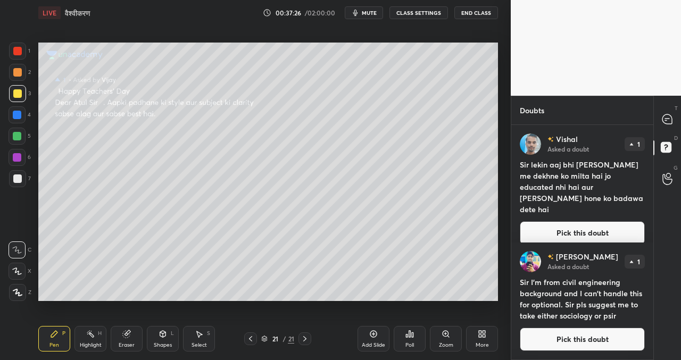
drag, startPoint x: 561, startPoint y: 229, endPoint x: 546, endPoint y: 228, distance: 15.5
click at [561, 229] on button "Pick this doubt" at bounding box center [582, 232] width 125 height 23
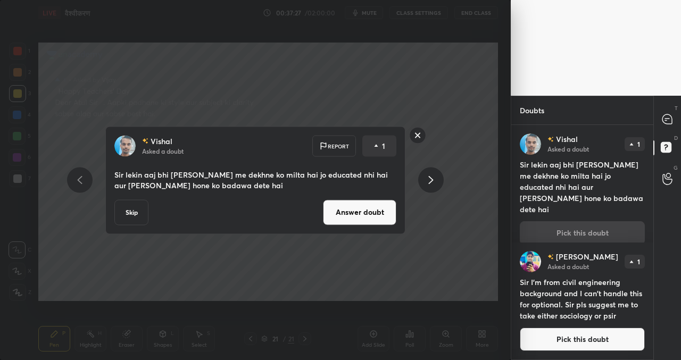
drag, startPoint x: 356, startPoint y: 213, endPoint x: 347, endPoint y: 217, distance: 10.0
click at [356, 212] on button "Answer doubt" at bounding box center [359, 212] width 73 height 26
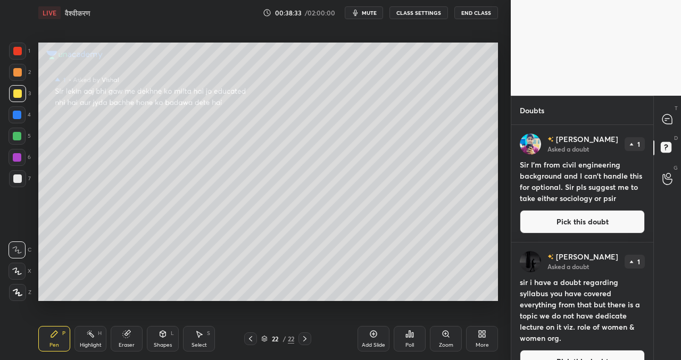
drag, startPoint x: 553, startPoint y: 225, endPoint x: 530, endPoint y: 223, distance: 22.9
click at [553, 224] on button "Pick this doubt" at bounding box center [582, 221] width 125 height 23
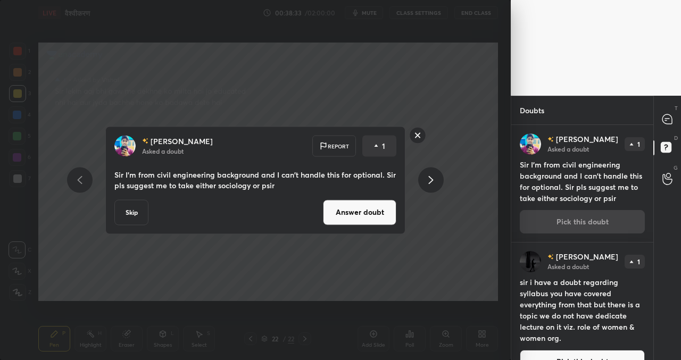
click at [370, 222] on button "Answer doubt" at bounding box center [359, 212] width 73 height 26
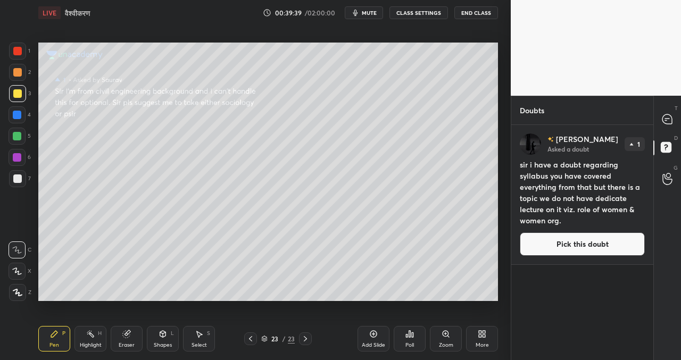
click at [566, 249] on button "Pick this doubt" at bounding box center [582, 243] width 125 height 23
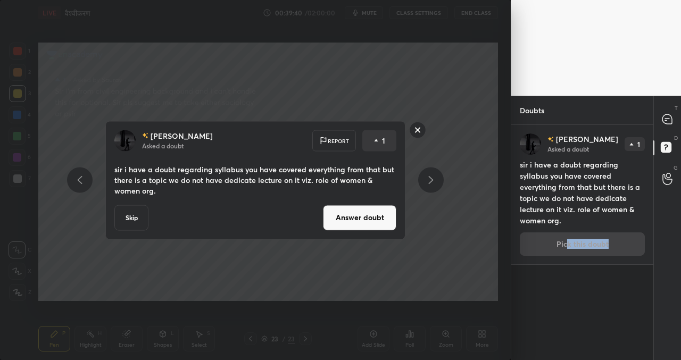
click at [376, 208] on button "Answer doubt" at bounding box center [359, 218] width 73 height 26
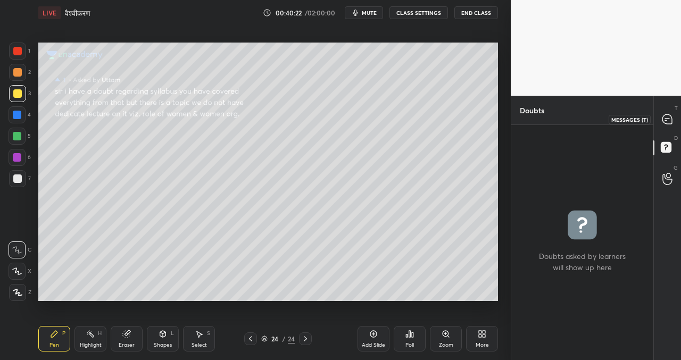
drag, startPoint x: 666, startPoint y: 115, endPoint x: 655, endPoint y: 118, distance: 11.6
click at [666, 116] on icon at bounding box center [667, 119] width 10 height 10
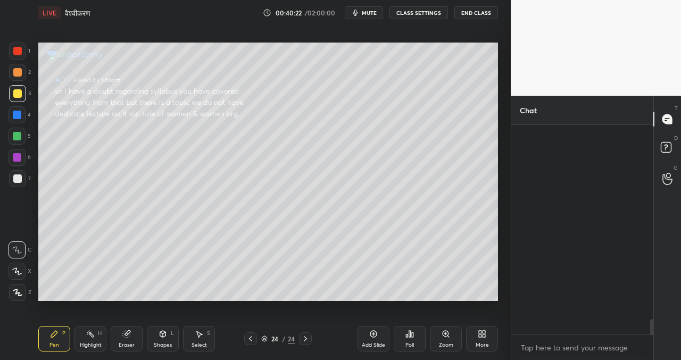
scroll to position [206, 139]
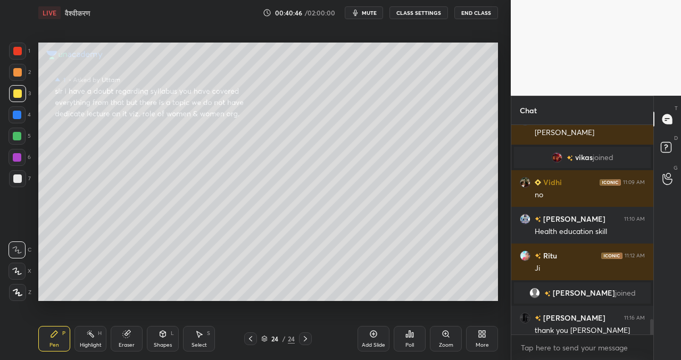
drag, startPoint x: 376, startPoint y: 332, endPoint x: 371, endPoint y: 326, distance: 7.6
click at [376, 331] on icon at bounding box center [373, 334] width 9 height 9
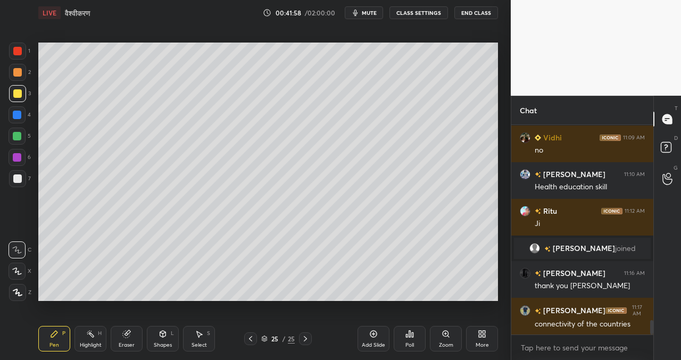
click at [374, 334] on icon at bounding box center [373, 334] width 9 height 9
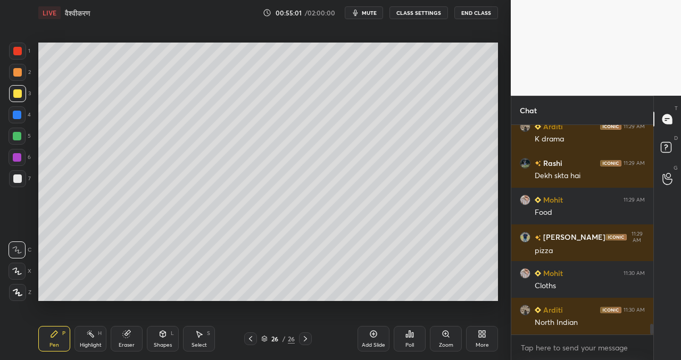
scroll to position [3910, 0]
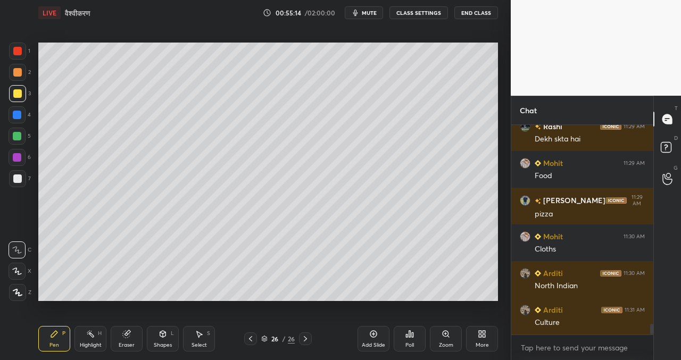
drag, startPoint x: 374, startPoint y: 332, endPoint x: 358, endPoint y: 312, distance: 26.5
click at [373, 332] on icon at bounding box center [373, 334] width 9 height 9
drag, startPoint x: 651, startPoint y: 331, endPoint x: 650, endPoint y: 339, distance: 7.5
click at [656, 337] on div "Chat Arditi 11:29 AM K drama Rashi 11:29 AM Dekh skta hai Mohit 11:29 AM Food S…" at bounding box center [596, 228] width 170 height 264
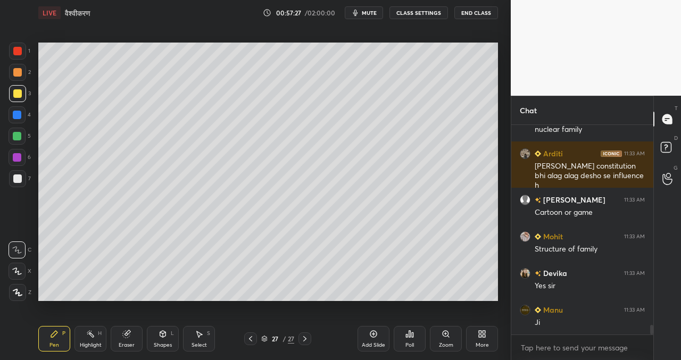
scroll to position [4371, 0]
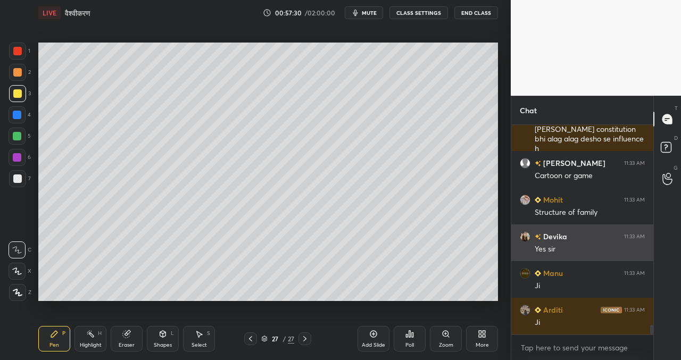
click at [528, 233] on div "grid" at bounding box center [525, 236] width 11 height 11
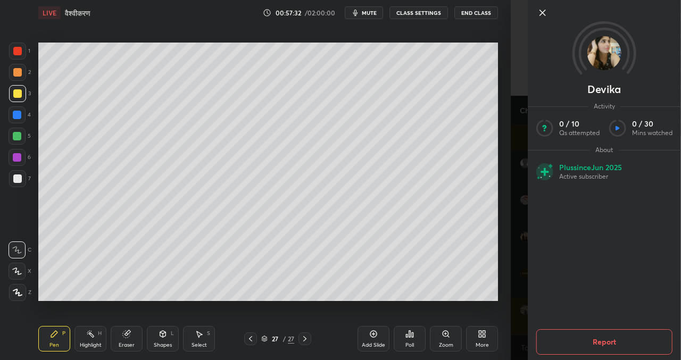
click at [542, 13] on icon at bounding box center [542, 12] width 5 height 5
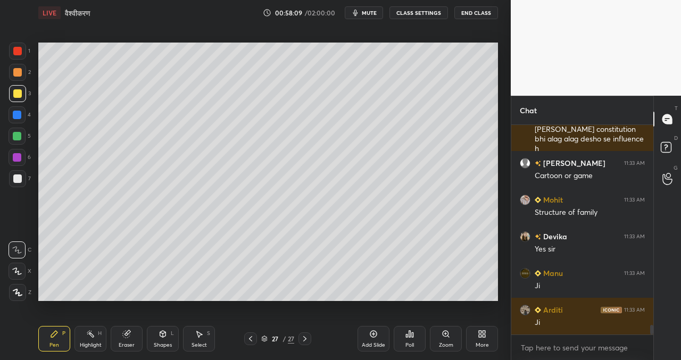
click at [373, 335] on icon at bounding box center [373, 334] width 9 height 9
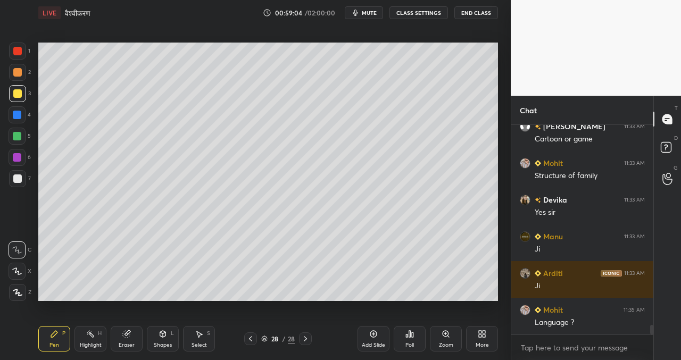
scroll to position [4444, 0]
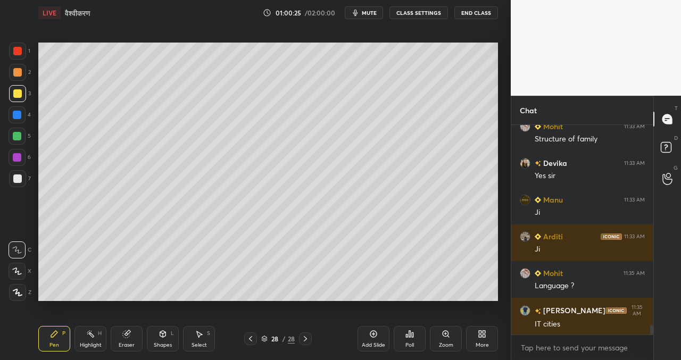
click at [375, 336] on icon at bounding box center [373, 334] width 9 height 9
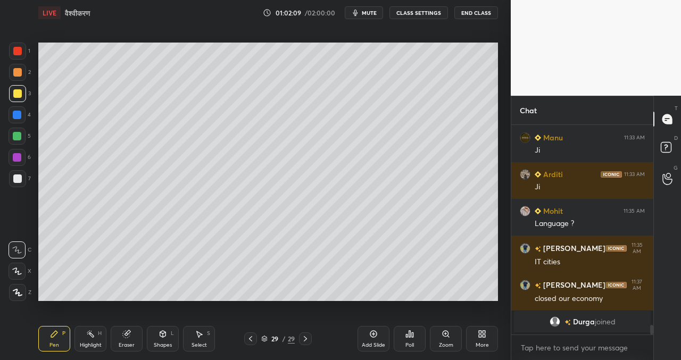
scroll to position [4123, 0]
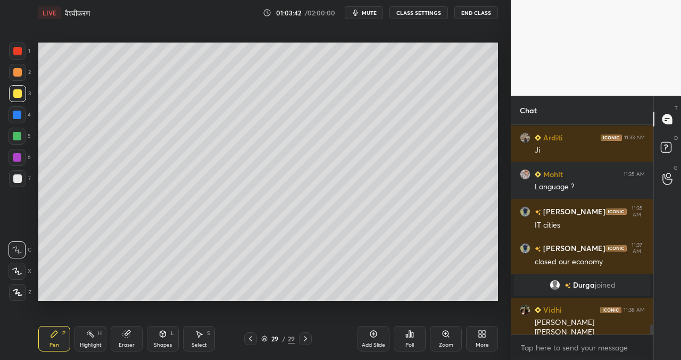
drag, startPoint x: 369, startPoint y: 333, endPoint x: 358, endPoint y: 321, distance: 15.8
click at [369, 333] on icon at bounding box center [373, 334] width 9 height 9
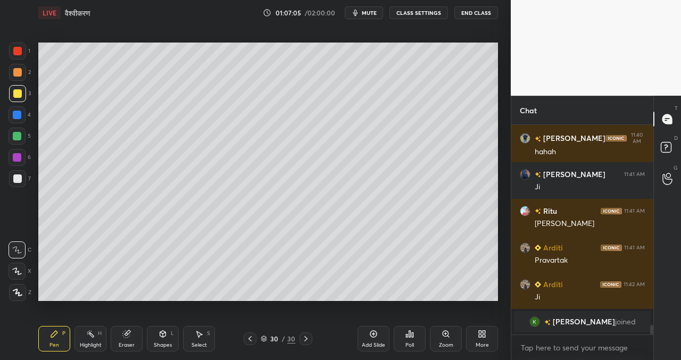
scroll to position [4384, 0]
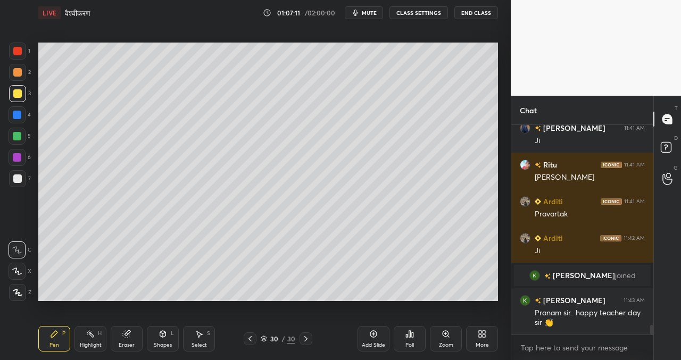
click at [374, 334] on icon at bounding box center [373, 334] width 9 height 9
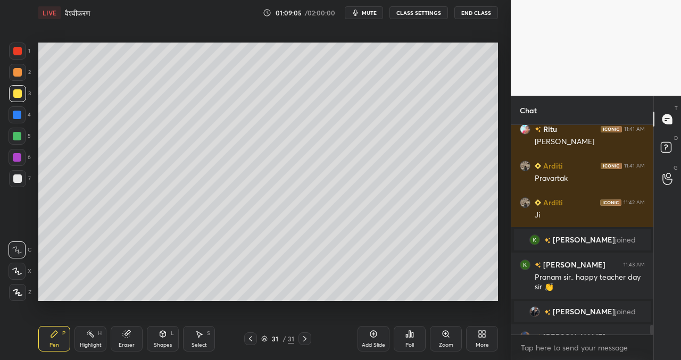
scroll to position [4436, 0]
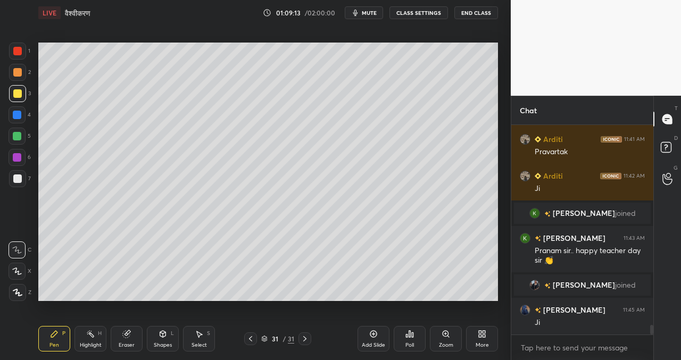
click at [378, 335] on div "Add Slide" at bounding box center [373, 339] width 32 height 26
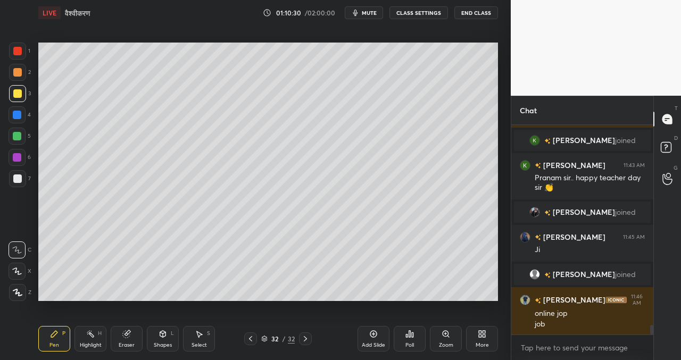
scroll to position [4525, 0]
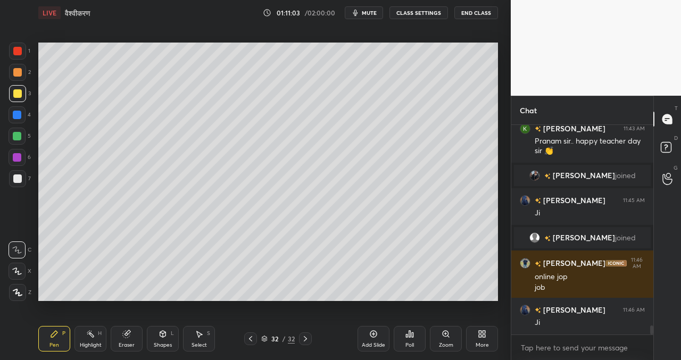
drag, startPoint x: 249, startPoint y: 337, endPoint x: 243, endPoint y: 337, distance: 6.4
click at [249, 337] on icon at bounding box center [250, 338] width 9 height 9
click at [303, 339] on icon at bounding box center [305, 338] width 9 height 9
click at [370, 334] on icon at bounding box center [373, 334] width 7 height 7
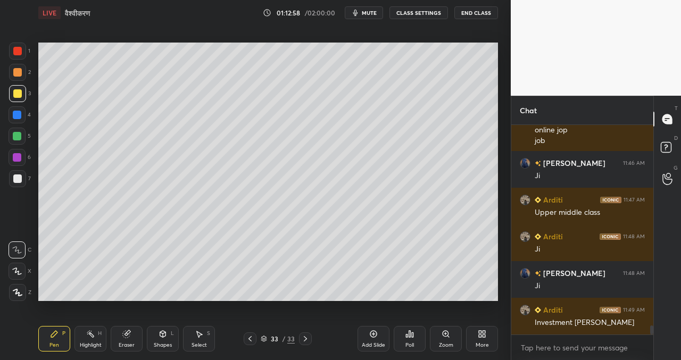
scroll to position [4683, 0]
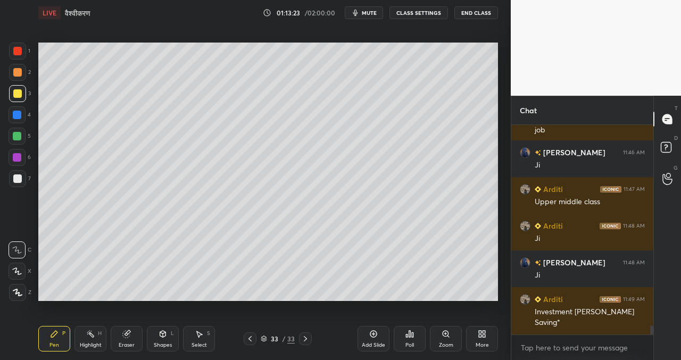
drag, startPoint x: 375, startPoint y: 334, endPoint x: 369, endPoint y: 320, distance: 15.7
click at [374, 334] on icon at bounding box center [373, 334] width 9 height 9
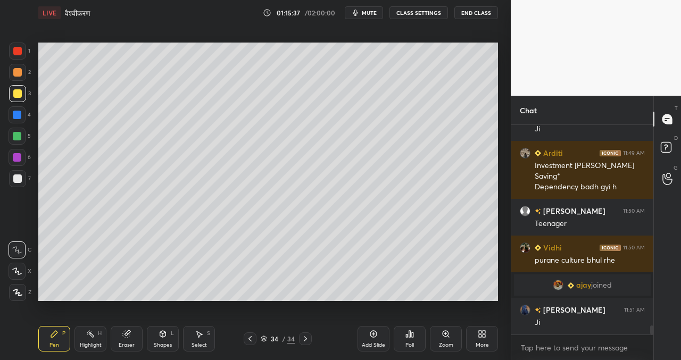
scroll to position [4729, 0]
drag, startPoint x: 375, startPoint y: 331, endPoint x: 369, endPoint y: 325, distance: 8.3
click at [372, 331] on icon at bounding box center [373, 334] width 9 height 9
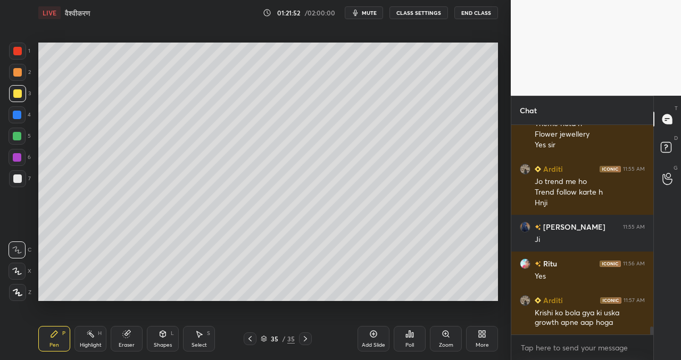
scroll to position [4, 4]
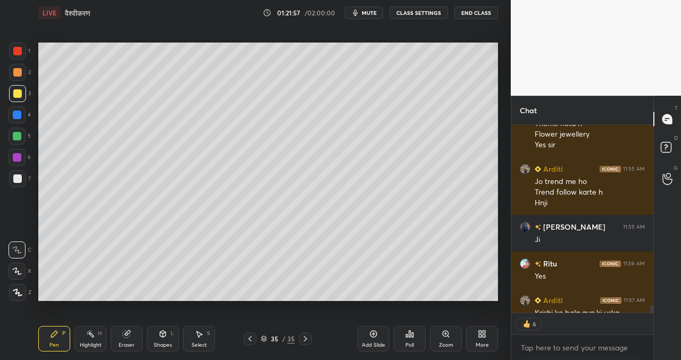
drag, startPoint x: 379, startPoint y: 329, endPoint x: 370, endPoint y: 321, distance: 12.4
click at [378, 329] on div "Add Slide" at bounding box center [373, 339] width 32 height 26
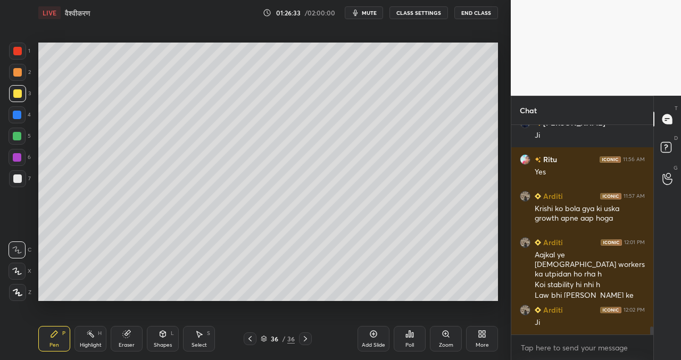
scroll to position [5346, 0]
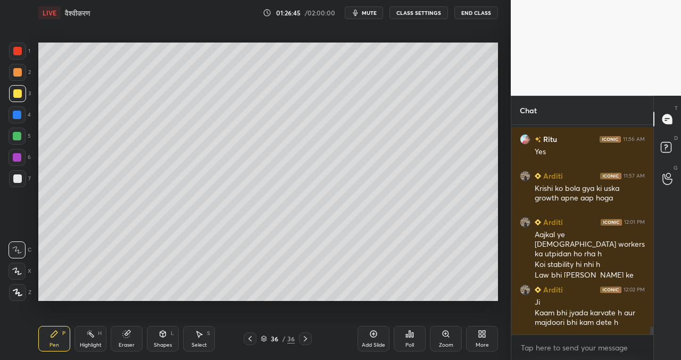
click at [371, 334] on icon at bounding box center [373, 334] width 9 height 9
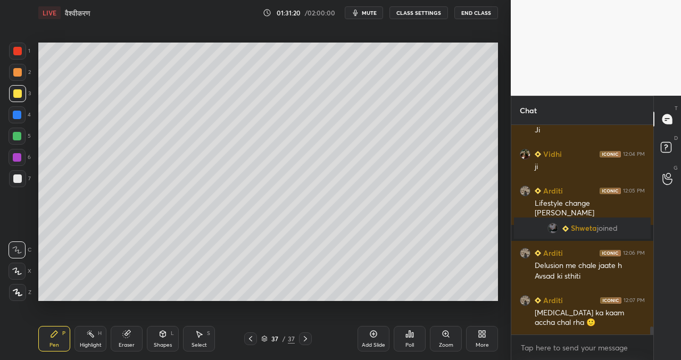
scroll to position [4, 4]
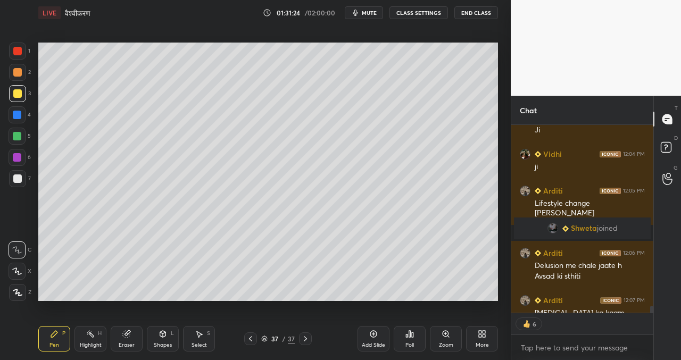
drag, startPoint x: 378, startPoint y: 330, endPoint x: 372, endPoint y: 327, distance: 6.9
click at [376, 330] on div "Add Slide" at bounding box center [373, 339] width 32 height 26
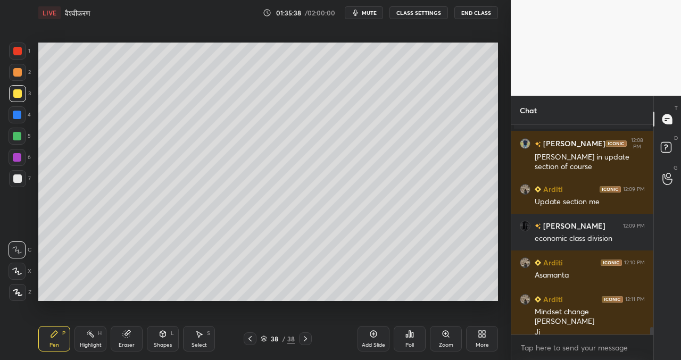
scroll to position [5688, 0]
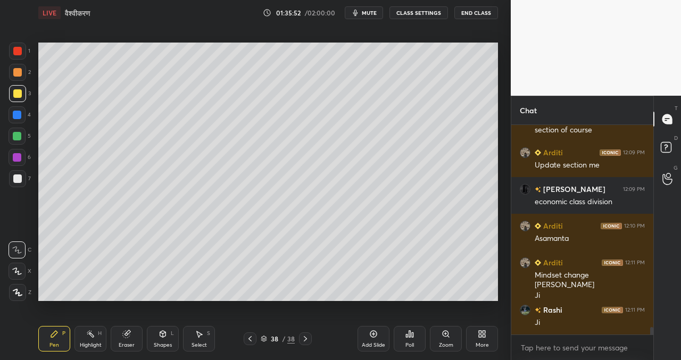
click at [373, 336] on icon at bounding box center [373, 334] width 9 height 9
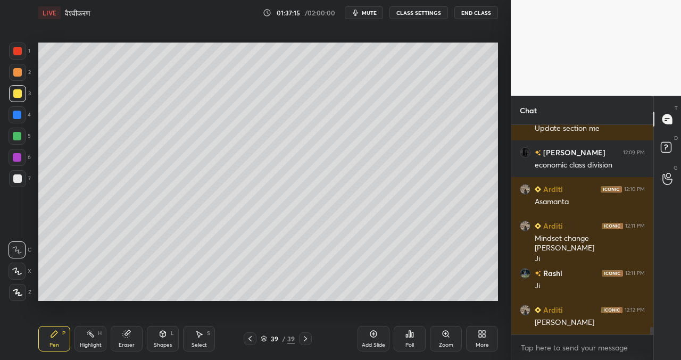
scroll to position [5771, 0]
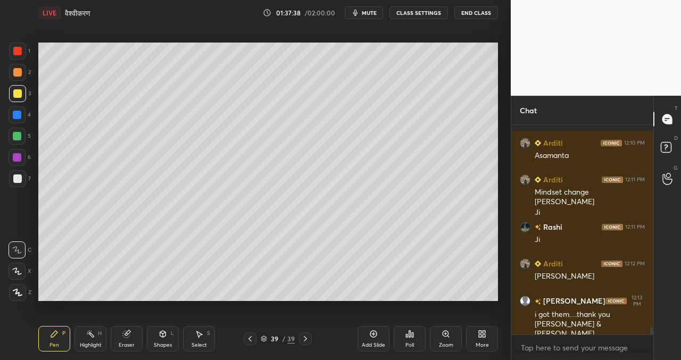
click at [363, 12] on button "mute" at bounding box center [364, 12] width 38 height 13
drag, startPoint x: 371, startPoint y: 13, endPoint x: 359, endPoint y: 26, distance: 17.3
click at [370, 13] on span "unmute" at bounding box center [368, 12] width 23 height 7
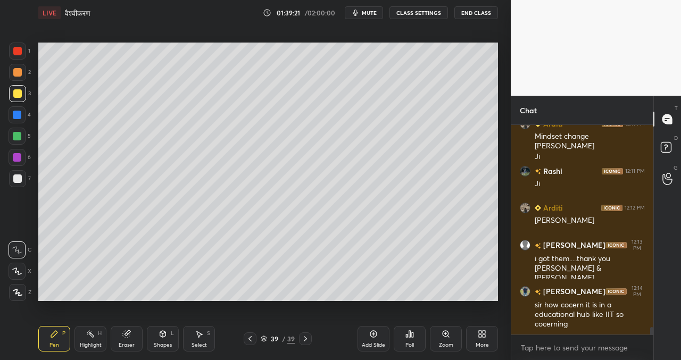
click at [372, 338] on div "Add Slide" at bounding box center [373, 339] width 32 height 26
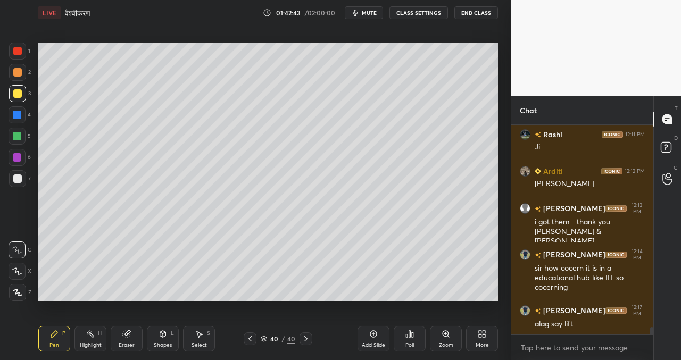
scroll to position [5889, 0]
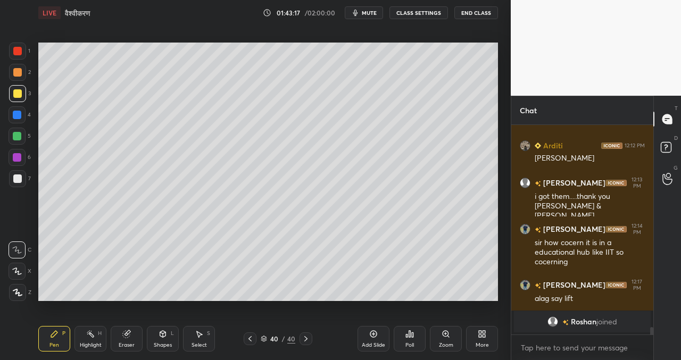
click at [383, 336] on div "Add Slide" at bounding box center [373, 339] width 32 height 26
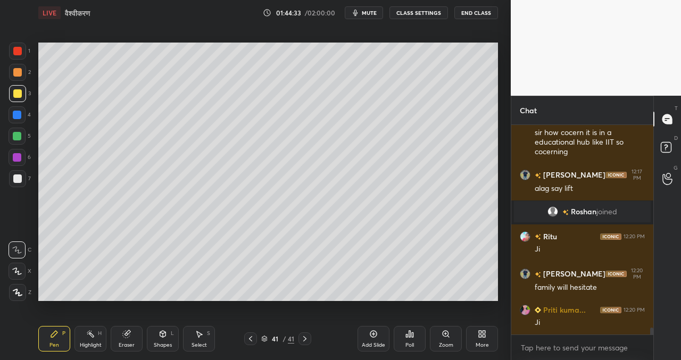
scroll to position [5955, 0]
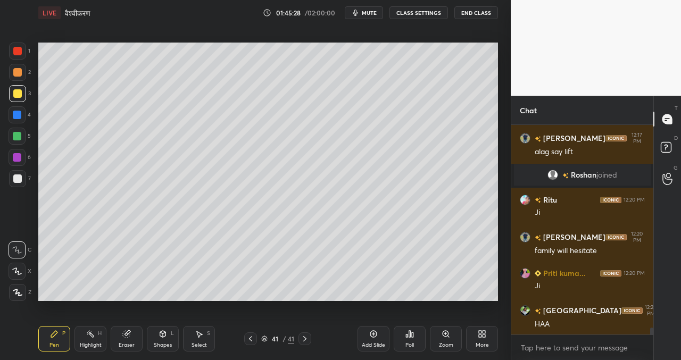
drag, startPoint x: 165, startPoint y: 300, endPoint x: 173, endPoint y: 302, distance: 8.1
click at [169, 301] on div "Setting up your live class Poll for secs No correct answer Start poll" at bounding box center [268, 172] width 468 height 292
click at [198, 303] on div "Setting up your live class Poll for secs No correct answer Start poll" at bounding box center [268, 172] width 468 height 292
click at [209, 301] on div "Setting up your live class Poll for secs No correct answer Start poll" at bounding box center [268, 172] width 468 height 292
click at [371, 334] on icon at bounding box center [373, 334] width 9 height 9
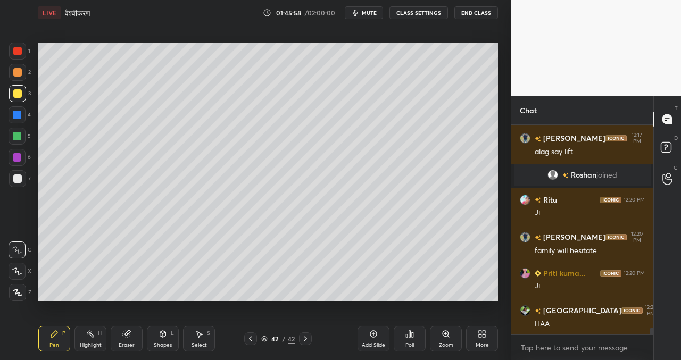
click at [250, 335] on icon at bounding box center [250, 338] width 9 height 9
click at [304, 339] on icon at bounding box center [305, 338] width 9 height 9
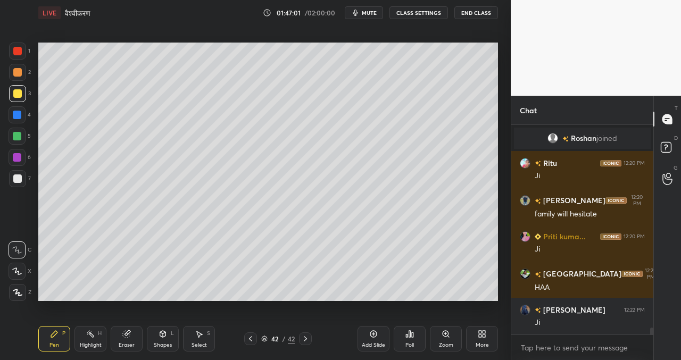
scroll to position [6028, 0]
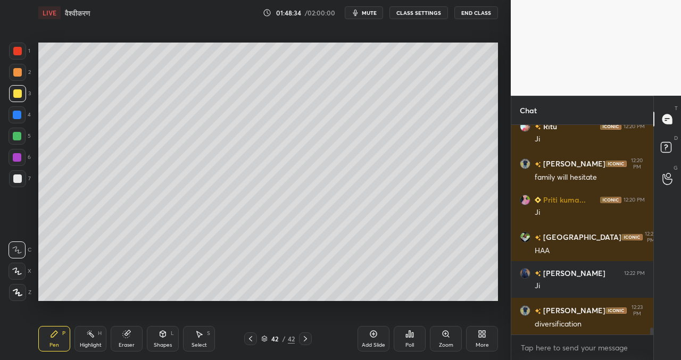
click at [373, 331] on icon at bounding box center [373, 334] width 9 height 9
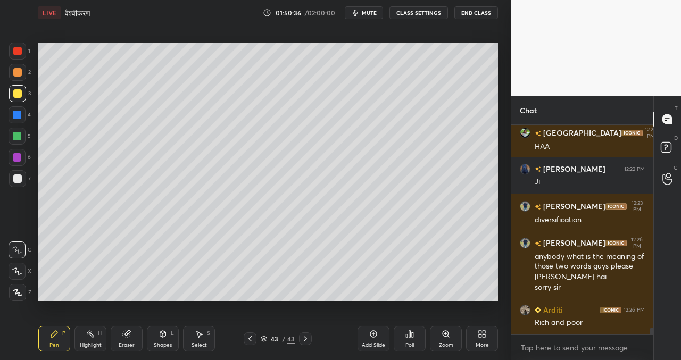
scroll to position [6169, 0]
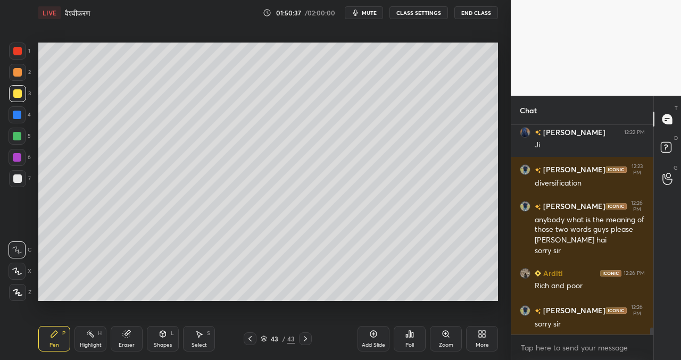
click at [381, 328] on div "Add Slide" at bounding box center [373, 339] width 32 height 26
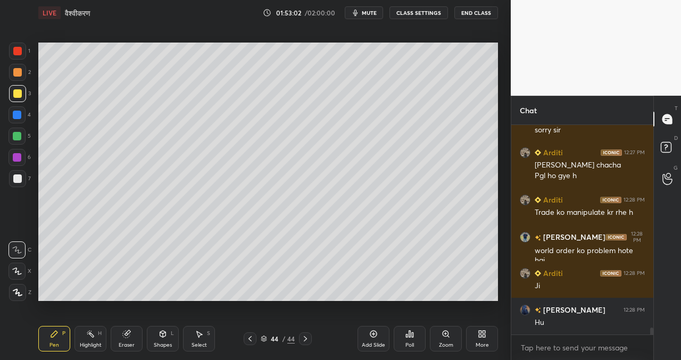
scroll to position [6389, 0]
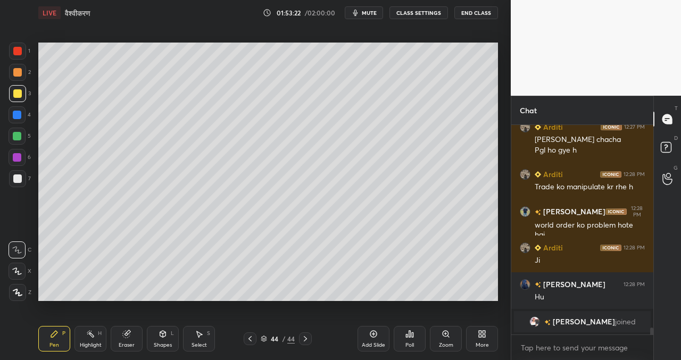
click at [482, 299] on div "Setting up your live class Poll for secs No correct answer Start poll" at bounding box center [268, 172] width 468 height 292
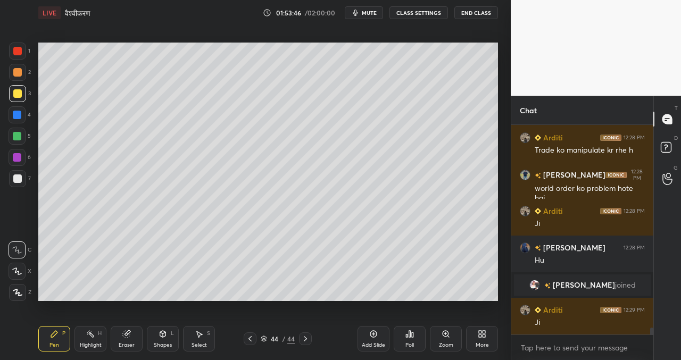
scroll to position [6166, 0]
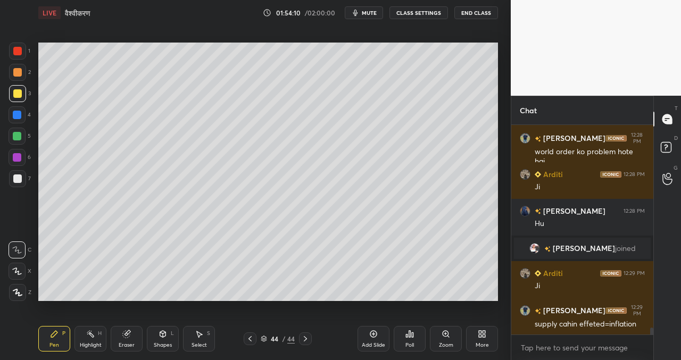
click at [375, 330] on icon at bounding box center [373, 334] width 9 height 9
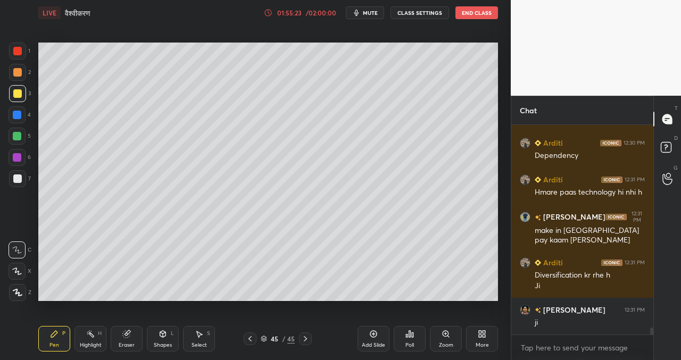
scroll to position [6370, 0]
click at [374, 334] on icon at bounding box center [373, 334] width 9 height 9
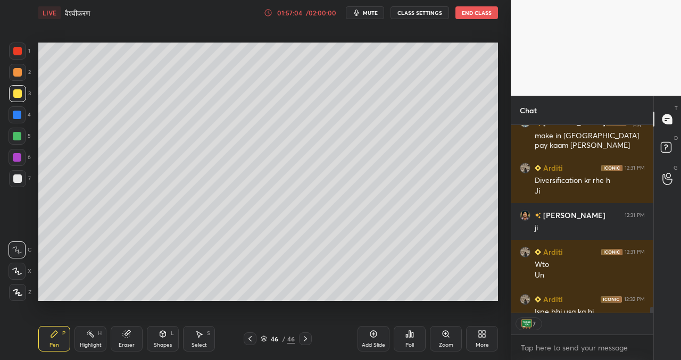
scroll to position [6542, 0]
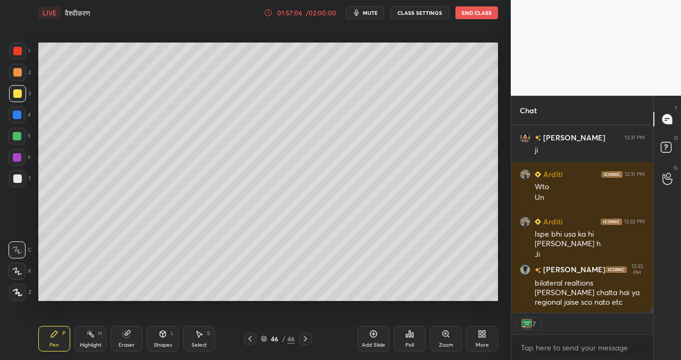
click at [378, 335] on div "Add Slide" at bounding box center [373, 339] width 32 height 26
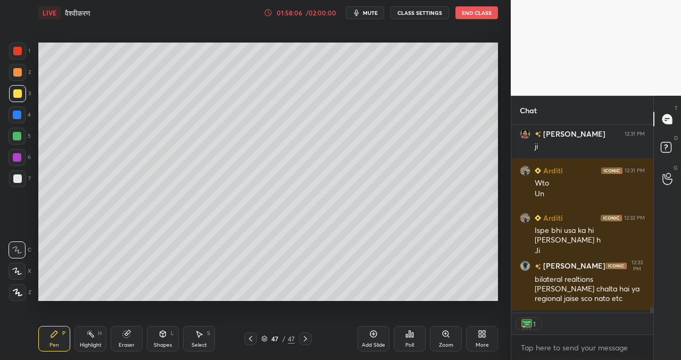
scroll to position [185, 139]
click at [377, 332] on div "Add Slide" at bounding box center [373, 339] width 32 height 26
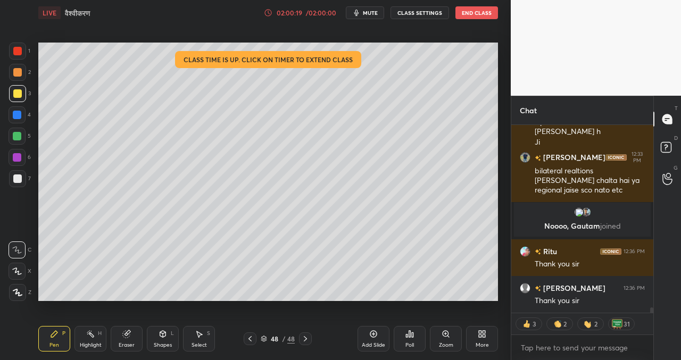
scroll to position [6480, 0]
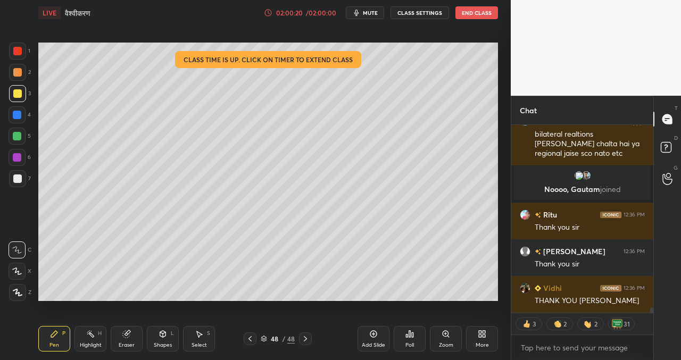
click at [475, 14] on button "End Class" at bounding box center [476, 12] width 43 height 13
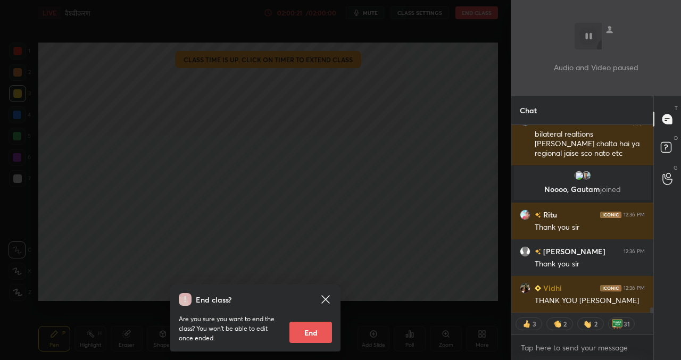
drag, startPoint x: 312, startPoint y: 331, endPoint x: 302, endPoint y: 339, distance: 12.1
click at [312, 331] on button "End" at bounding box center [310, 332] width 43 height 21
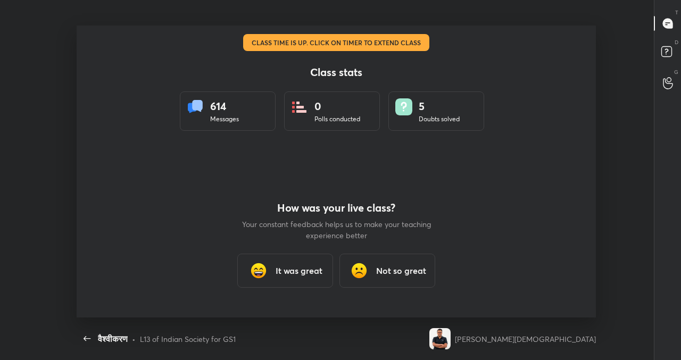
scroll to position [0, 0]
type textarea "x"
click at [283, 271] on h3 "It was great" at bounding box center [298, 270] width 47 height 13
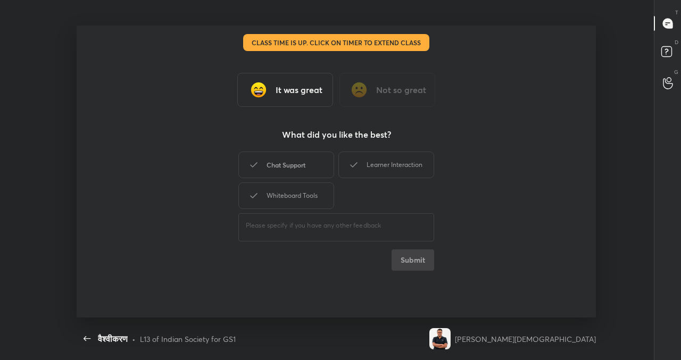
drag, startPoint x: 303, startPoint y: 166, endPoint x: 327, endPoint y: 165, distance: 23.9
click at [303, 166] on div "Chat Support" at bounding box center [286, 165] width 96 height 27
click at [374, 166] on div "Learner Interaction" at bounding box center [386, 165] width 96 height 27
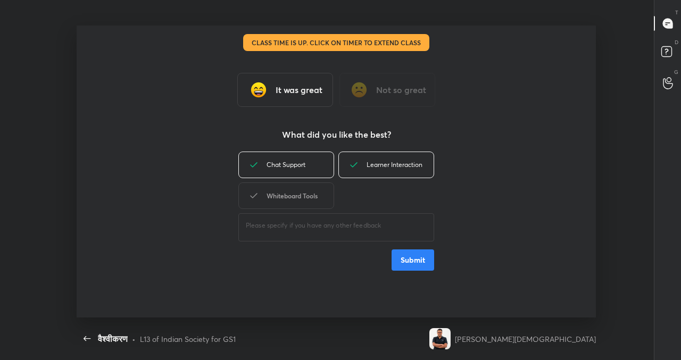
click at [312, 197] on div "Whiteboard Tools" at bounding box center [286, 195] width 96 height 27
drag, startPoint x: 414, startPoint y: 268, endPoint x: 405, endPoint y: 268, distance: 8.5
click at [413, 267] on button "Submit" at bounding box center [412, 259] width 43 height 21
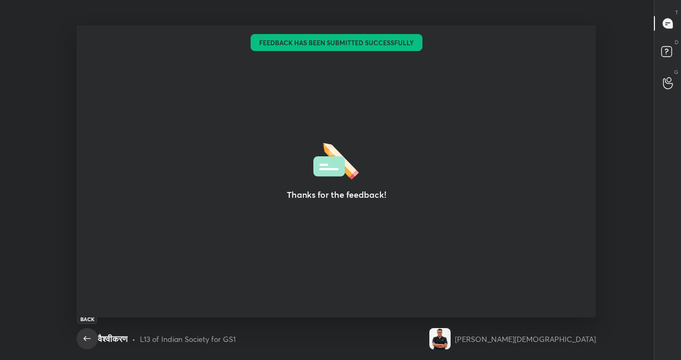
click at [81, 337] on icon "button" at bounding box center [87, 338] width 13 height 13
